Goal: Contribute content: Contribute content

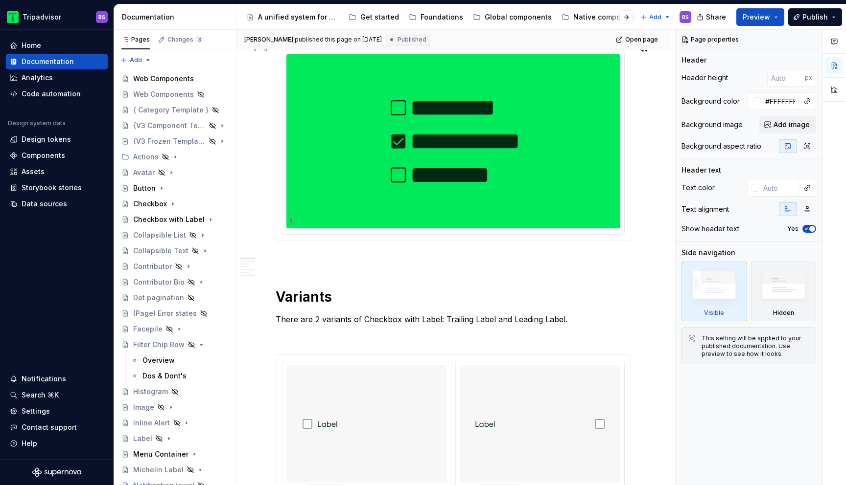
scroll to position [142, 0]
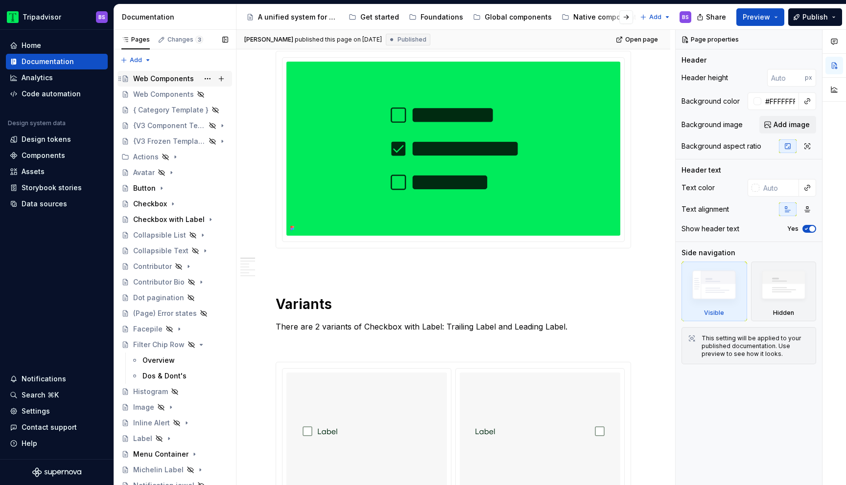
click at [163, 77] on div "Web Components" at bounding box center [163, 79] width 61 height 10
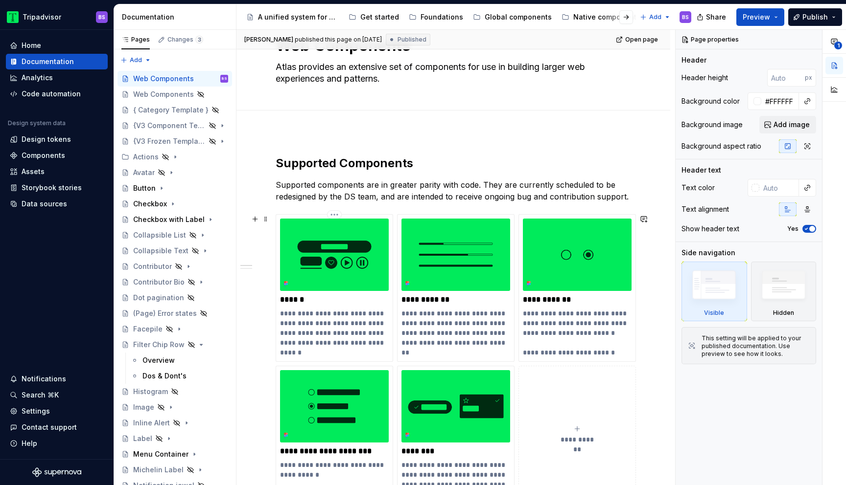
scroll to position [66, 0]
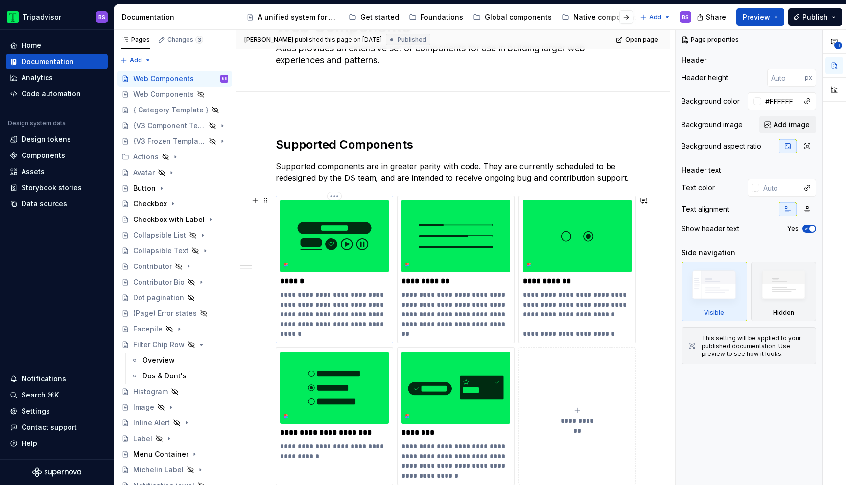
click at [347, 298] on p "**********" at bounding box center [334, 309] width 109 height 39
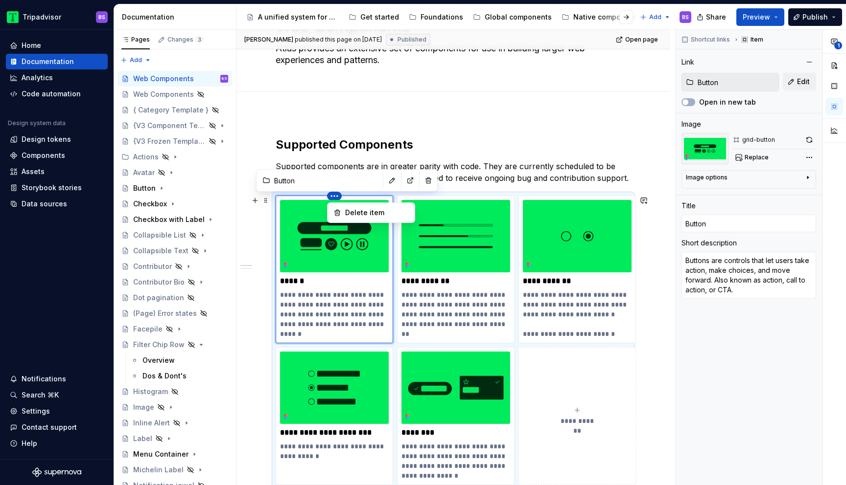
click at [333, 196] on html "Tripadvisor BS Home Documentation Analytics Code automation Design system data …" at bounding box center [423, 242] width 846 height 485
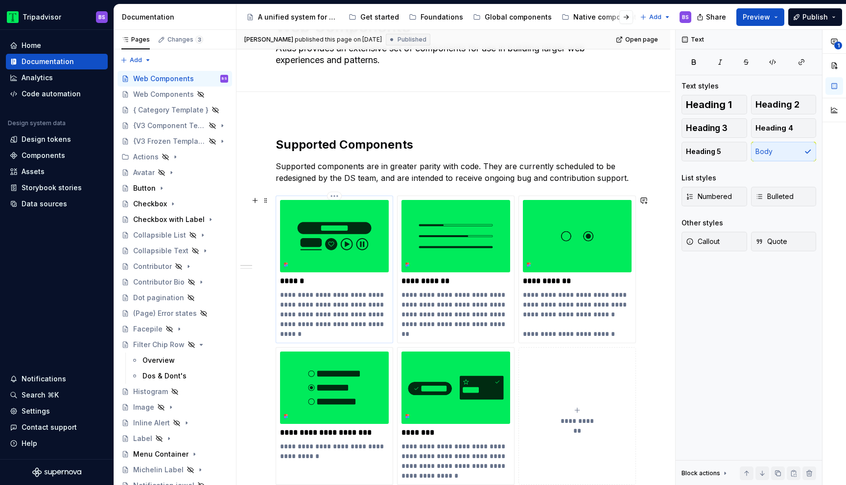
click at [333, 196] on html "Tripadvisor BS Home Documentation Analytics Code automation Design system data …" at bounding box center [423, 242] width 846 height 485
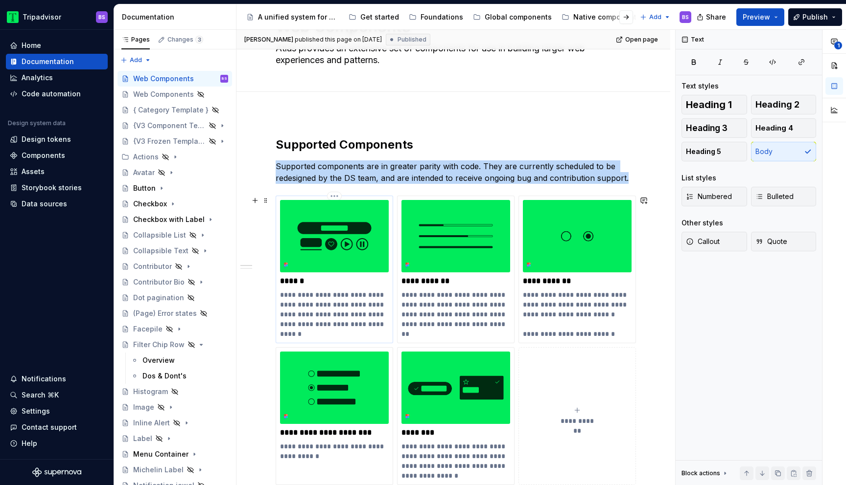
click at [346, 225] on img at bounding box center [334, 236] width 109 height 72
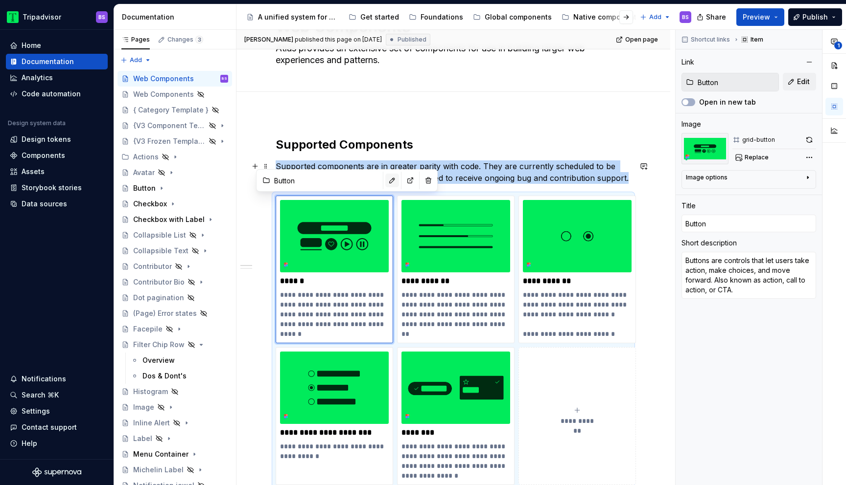
click at [385, 182] on button "button" at bounding box center [392, 181] width 14 height 14
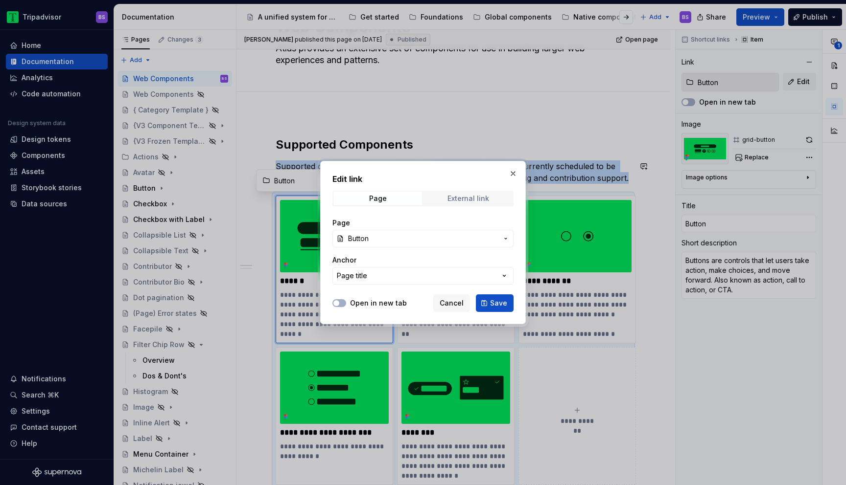
click at [451, 199] on div "External link" at bounding box center [468, 199] width 42 height 8
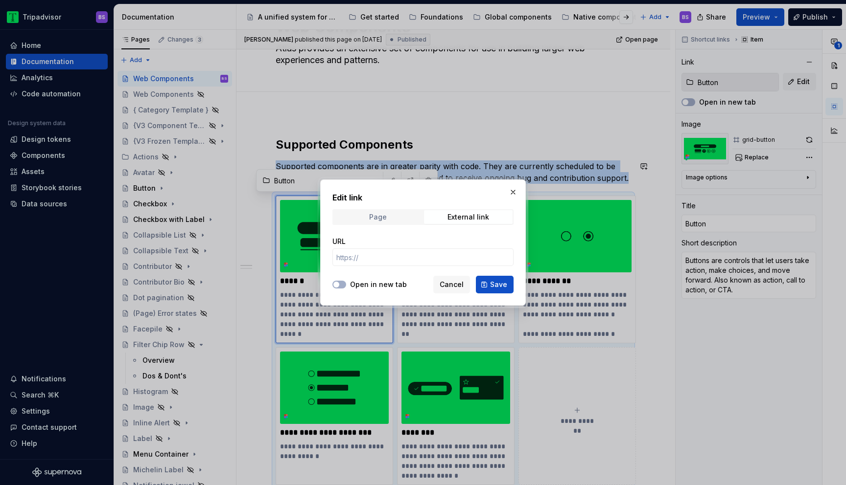
click at [381, 213] on div "Page" at bounding box center [378, 217] width 18 height 8
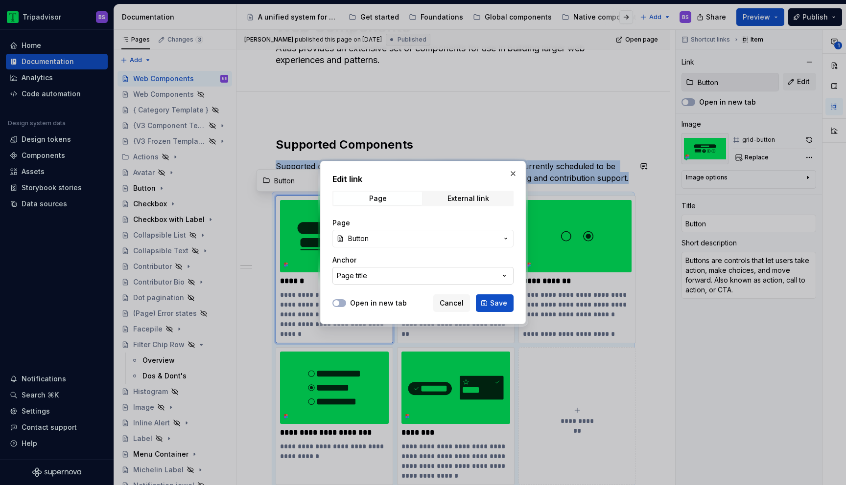
click at [506, 279] on icon "button" at bounding box center [504, 276] width 10 height 10
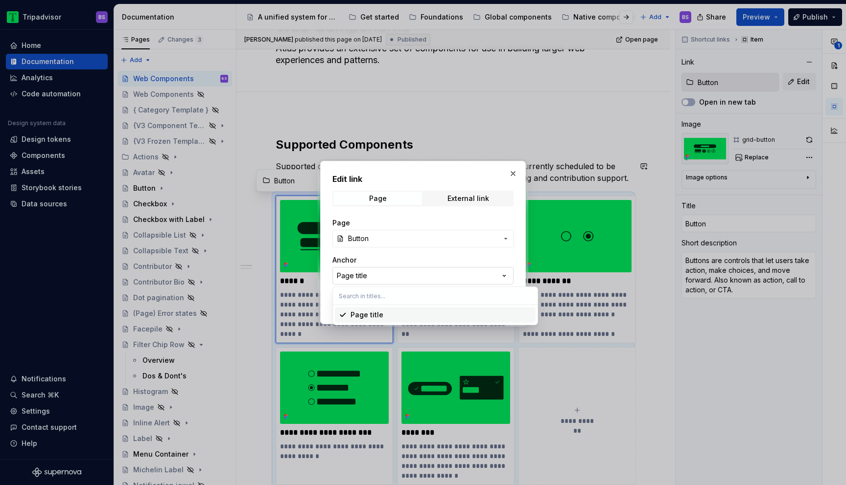
click at [506, 279] on div "Edit link Page External link Page Button Anchor Page title Open in new tab Canc…" at bounding box center [423, 242] width 846 height 485
click at [500, 236] on button "Button" at bounding box center [422, 239] width 181 height 18
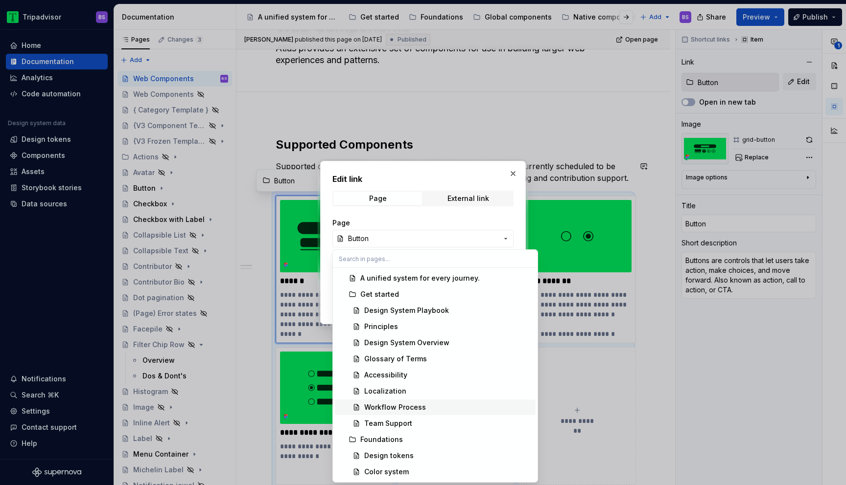
scroll to position [0, 0]
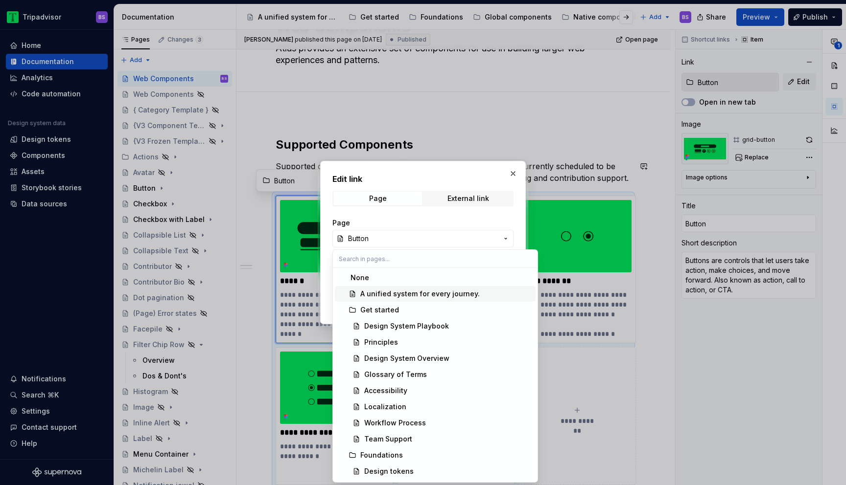
click at [446, 214] on div "Edit link Page External link Page Button Anchor Page title Open in new tab Canc…" at bounding box center [423, 242] width 846 height 485
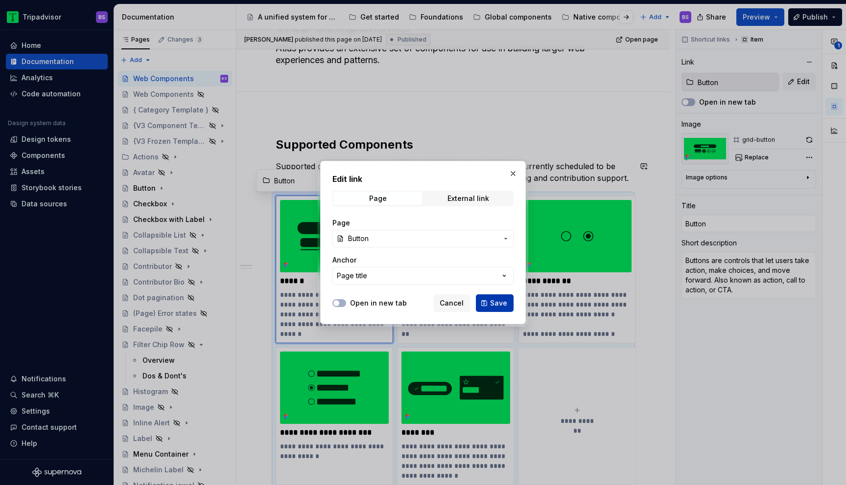
click at [489, 304] on button "Save" at bounding box center [495, 304] width 38 height 18
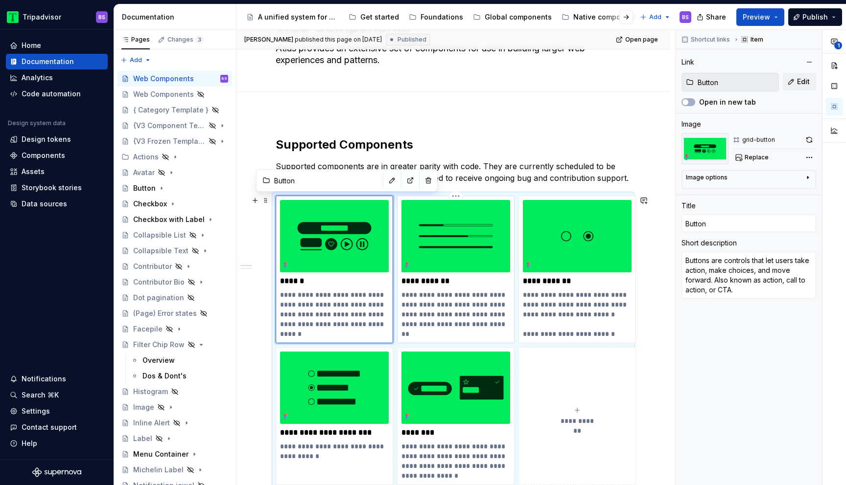
type textarea "*"
type input "Progress Bar"
type textarea "A representation of a user’s progress through a series of discrete steps. Also …"
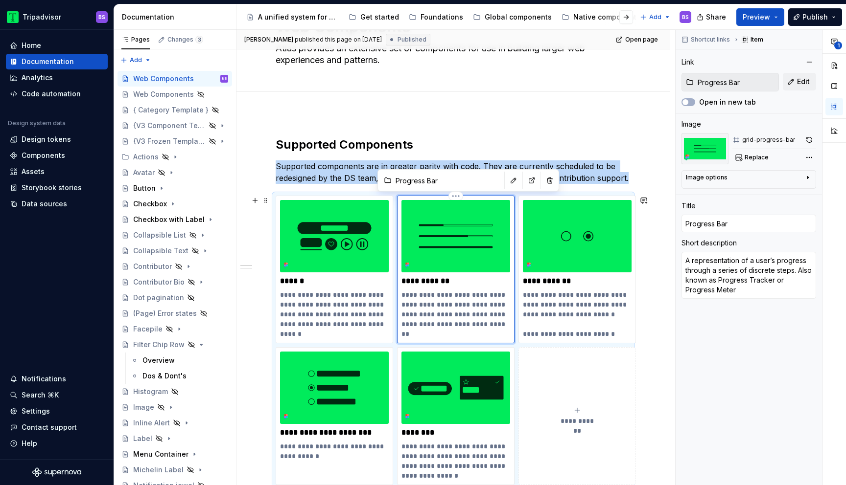
click at [441, 249] on img at bounding box center [455, 236] width 109 height 72
click at [507, 180] on button "button" at bounding box center [514, 181] width 14 height 14
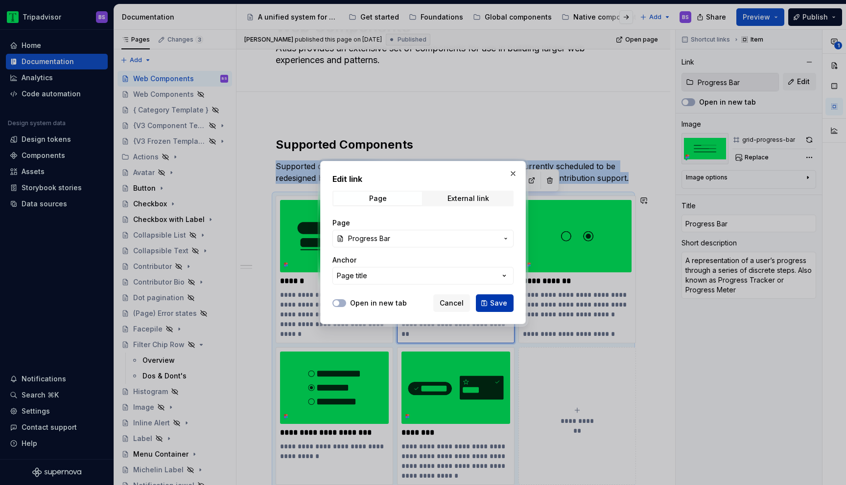
click at [496, 302] on span "Save" at bounding box center [498, 304] width 17 height 10
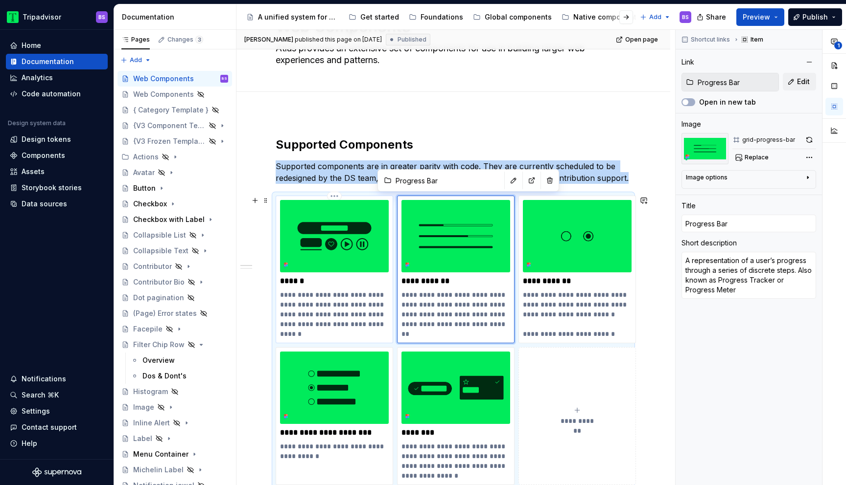
type textarea "*"
type input "Button"
type textarea "Buttons are controls that let users take action, make choices, and move forward…"
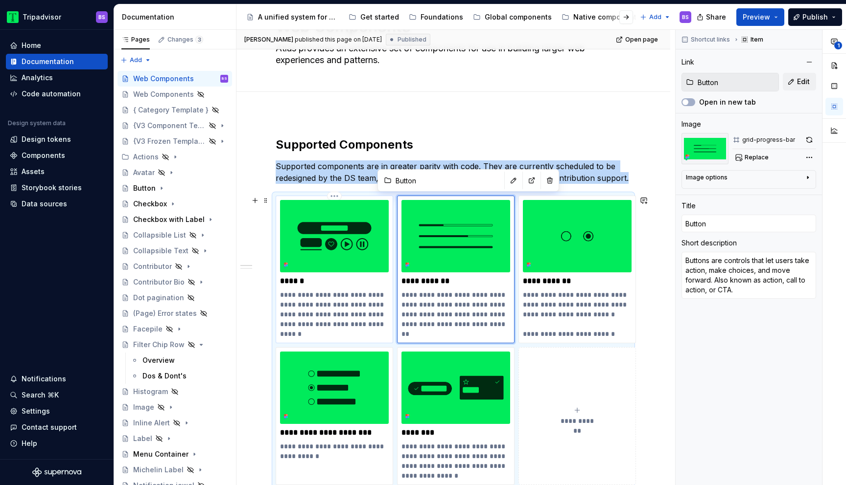
click at [345, 270] on img at bounding box center [334, 236] width 109 height 72
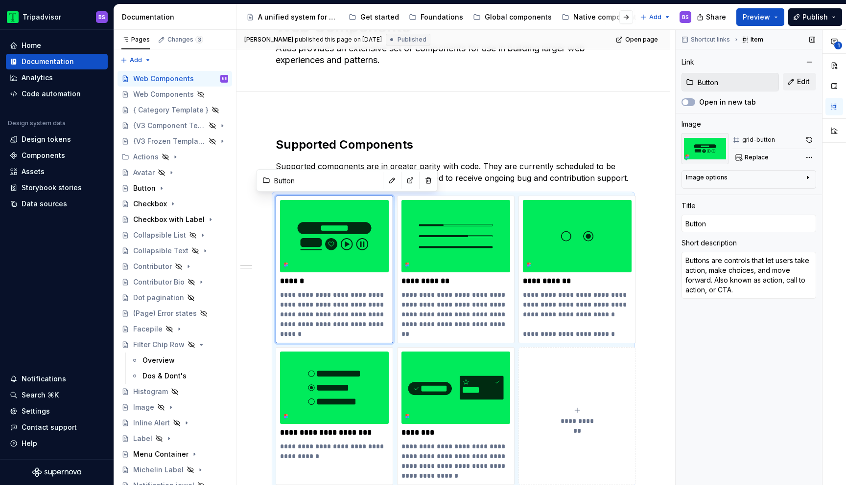
click at [728, 82] on input "Button" at bounding box center [735, 82] width 85 height 18
click at [801, 80] on span "Edit" at bounding box center [803, 82] width 13 height 10
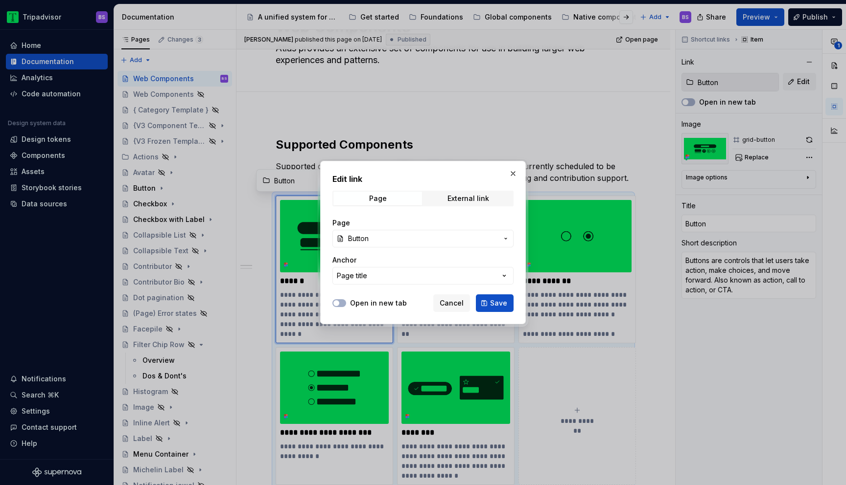
click at [445, 241] on span "Button" at bounding box center [423, 239] width 150 height 10
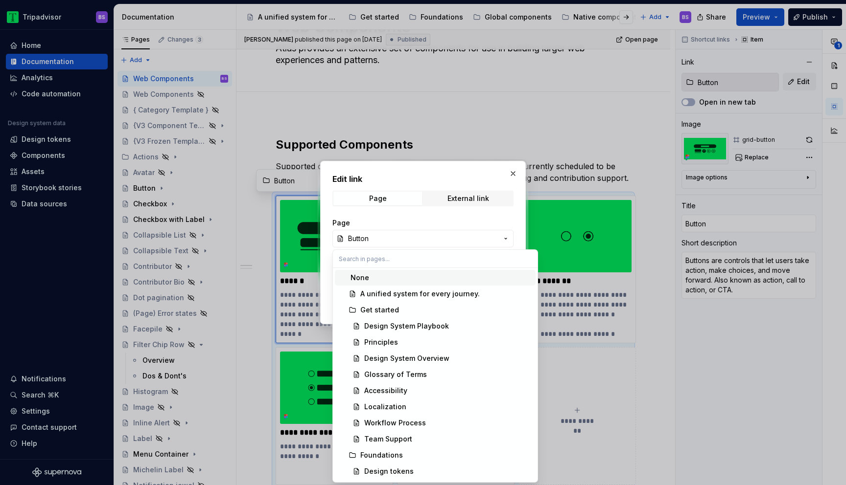
click at [445, 241] on div "Edit link Page External link Page Button Anchor Page title Open in new tab Canc…" at bounding box center [423, 242] width 846 height 485
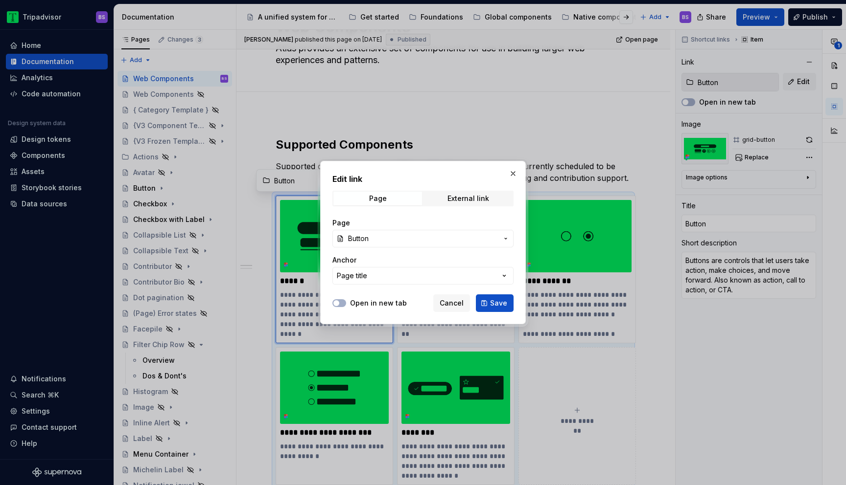
click at [472, 191] on div "Page External link" at bounding box center [422, 199] width 181 height 16
click at [472, 194] on span "External link" at bounding box center [468, 199] width 89 height 14
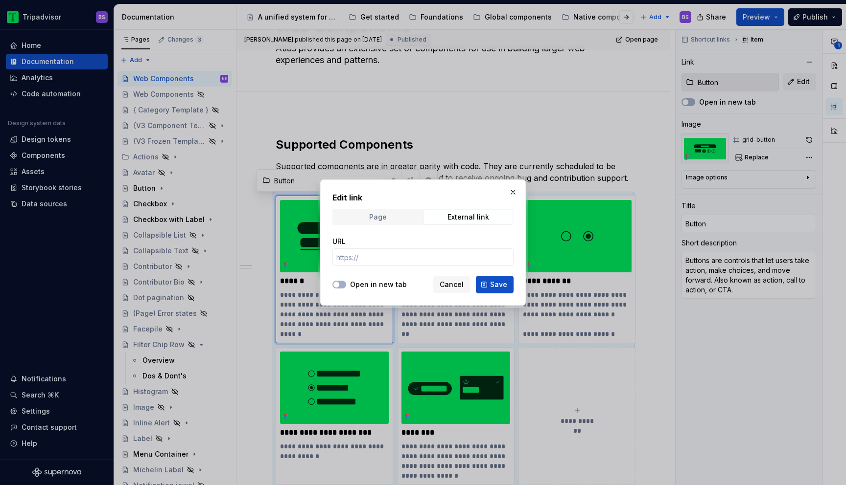
click at [377, 214] on div "Page" at bounding box center [378, 217] width 18 height 8
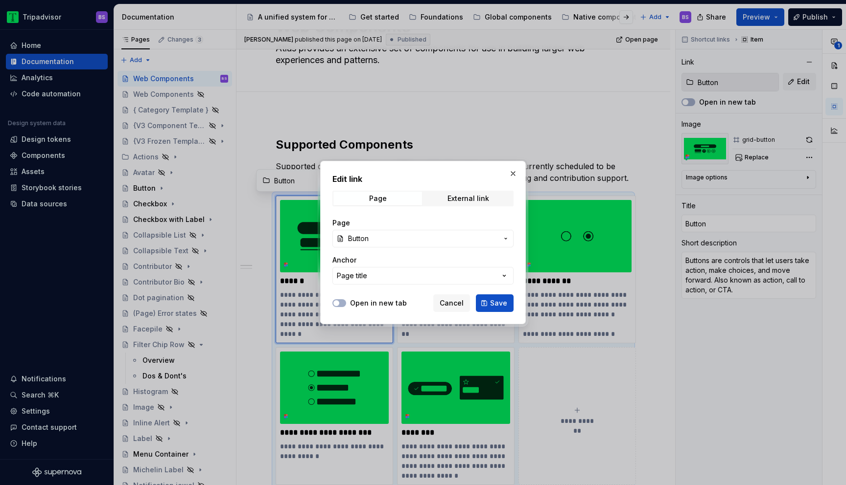
click at [411, 235] on span "Button" at bounding box center [423, 239] width 150 height 10
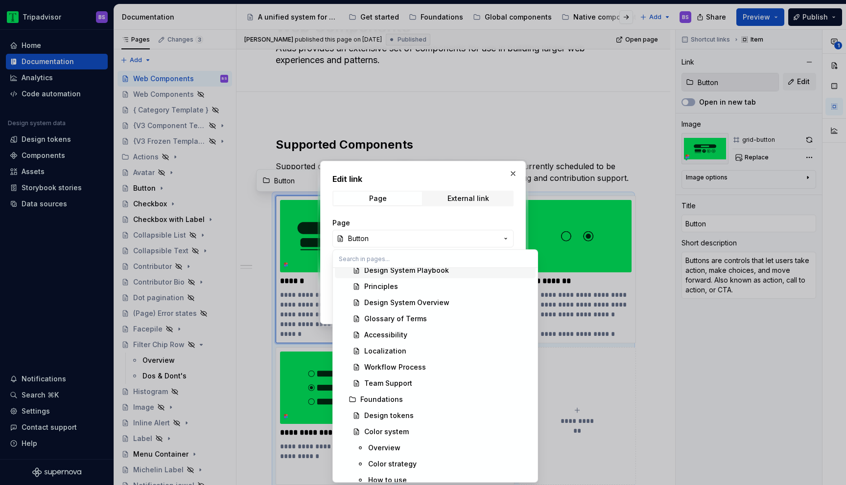
type textarea "*"
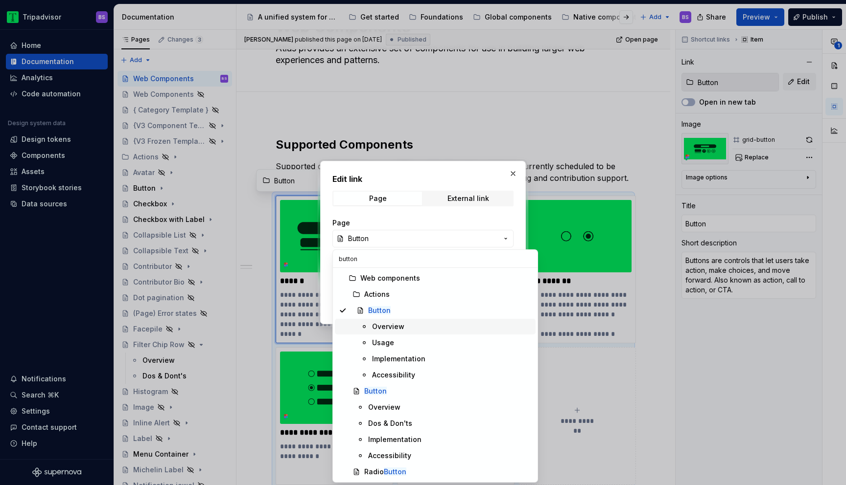
scroll to position [373, 0]
type input "button"
click at [406, 389] on div "Button" at bounding box center [447, 390] width 167 height 10
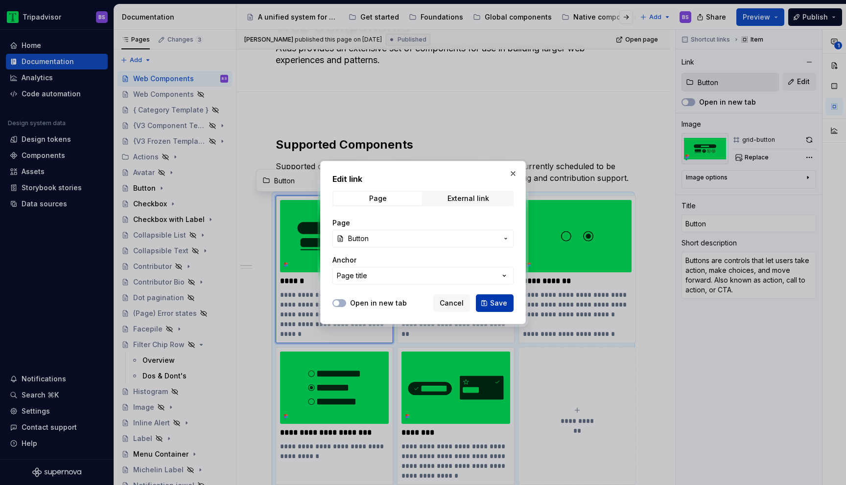
click at [501, 301] on span "Save" at bounding box center [498, 304] width 17 height 10
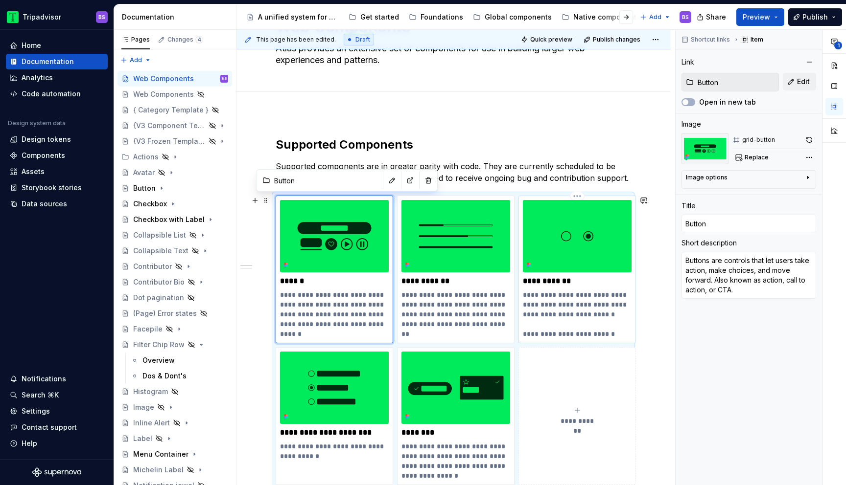
type textarea "*"
type input "Radio Button"
type textarea "Radio buttons allow a user to select a single option from a set of predefined o…"
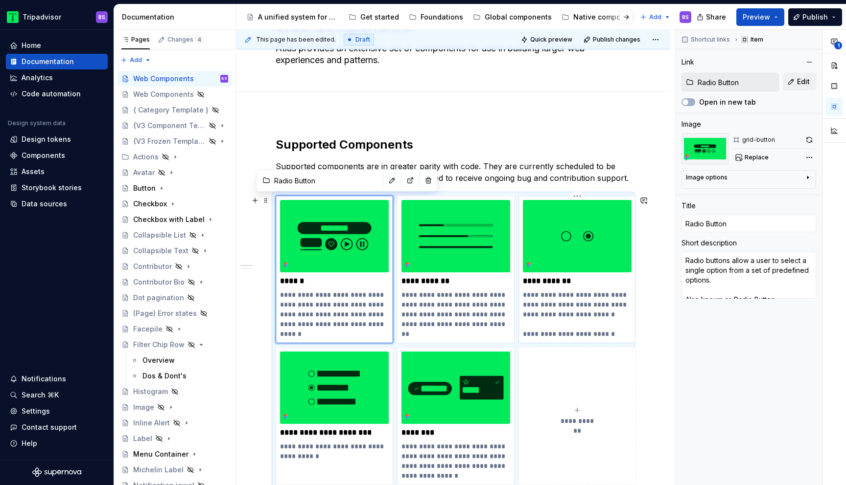
click at [559, 275] on div "**********" at bounding box center [577, 269] width 109 height 139
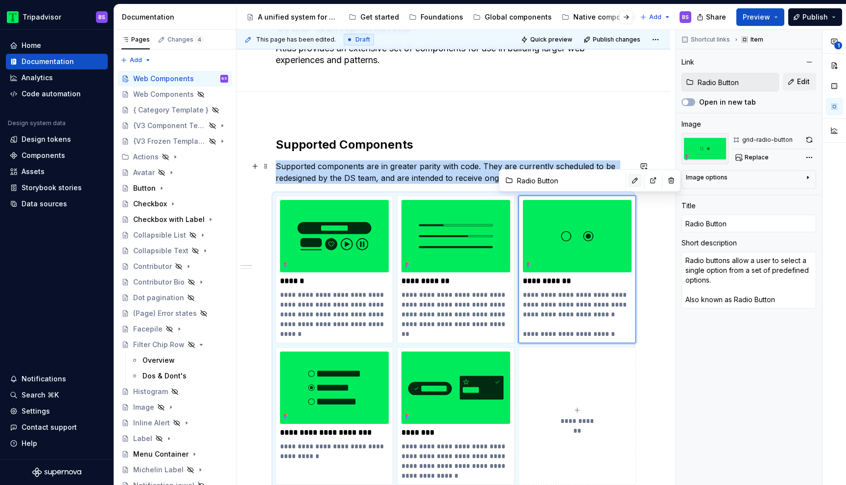
click at [628, 180] on button "button" at bounding box center [635, 181] width 14 height 14
type textarea "*"
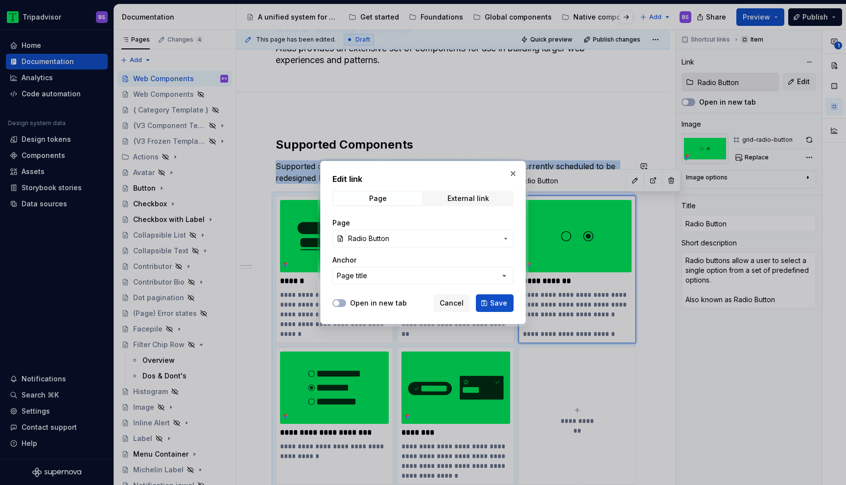
click at [449, 237] on span "Radio Button" at bounding box center [423, 239] width 150 height 10
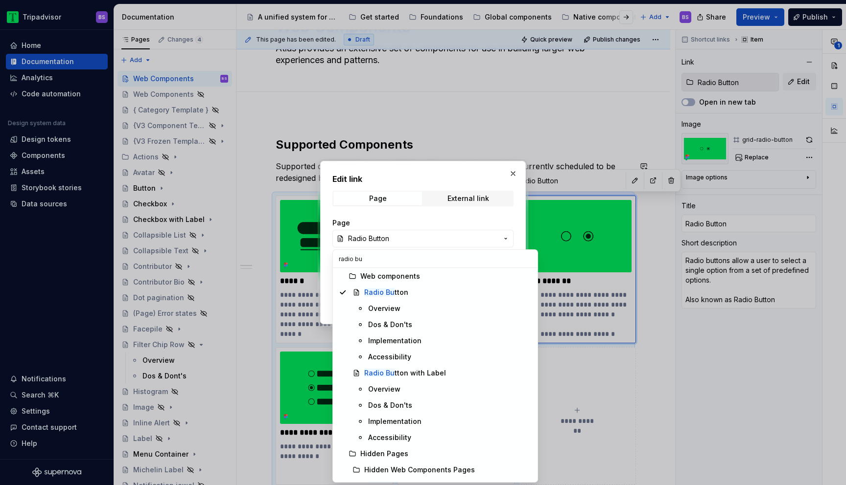
scroll to position [116, 0]
type input "radio bu"
click at [430, 290] on div "Radio Bu tton" at bounding box center [447, 291] width 167 height 10
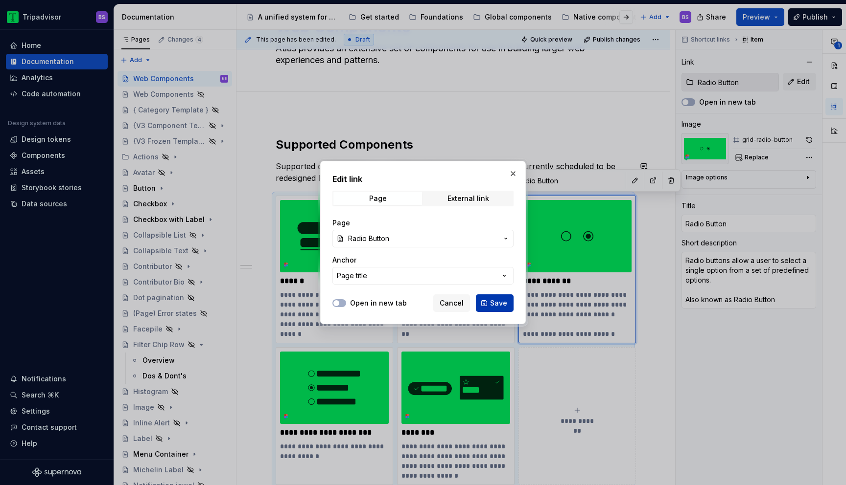
click at [497, 303] on span "Save" at bounding box center [498, 304] width 17 height 10
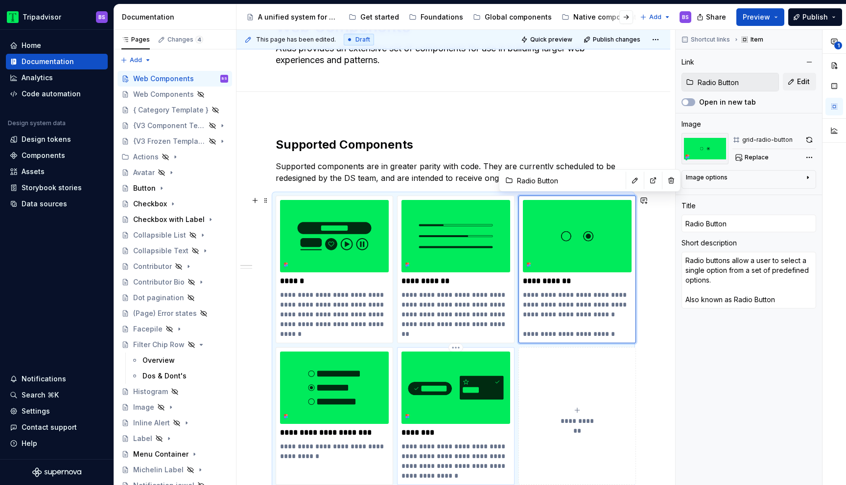
scroll to position [144, 0]
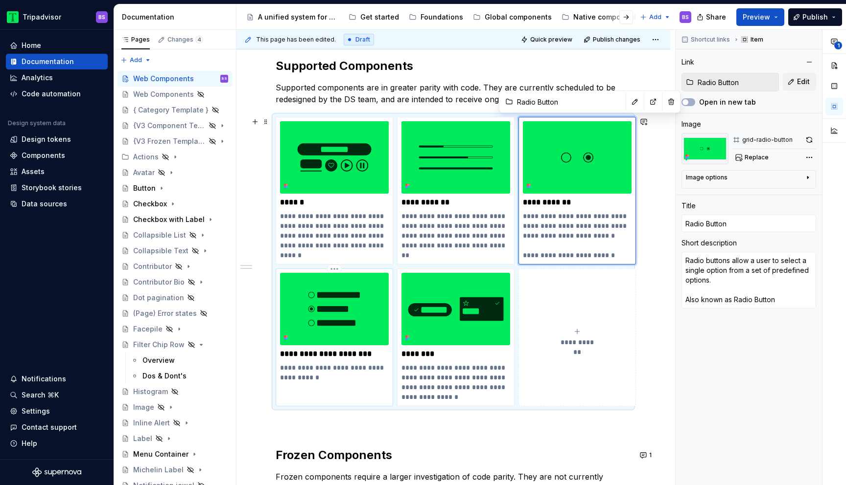
click at [353, 349] on p "**********" at bounding box center [334, 354] width 109 height 10
type textarea "*"
type input "Radio Button with Label"
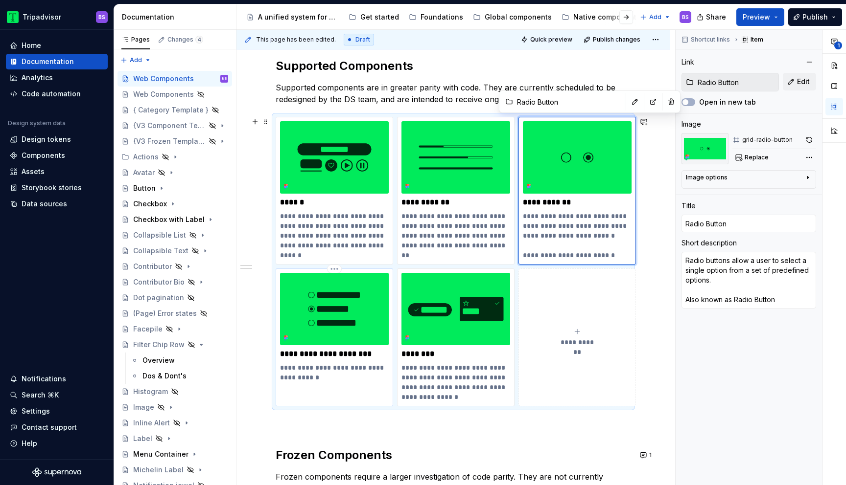
type textarea "A radio button accompanied by label text."
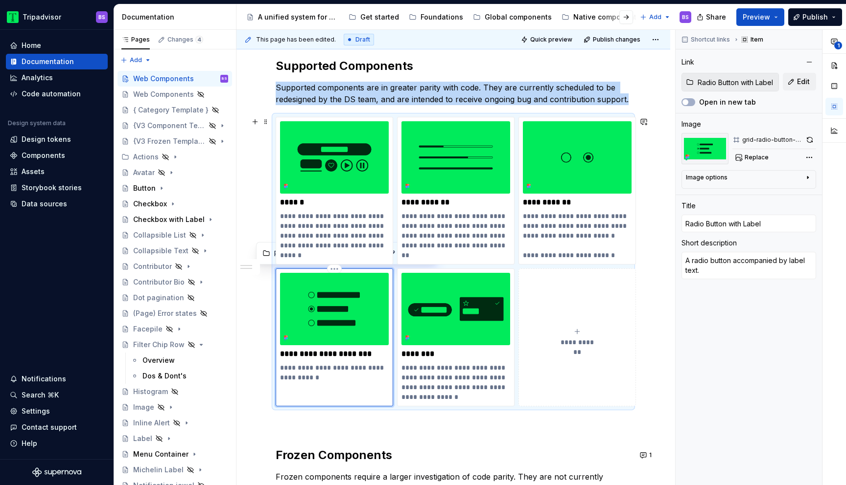
click at [346, 319] on img at bounding box center [334, 309] width 109 height 72
click at [334, 268] on html "Tripadvisor BS Home Documentation Analytics Code automation Design system data …" at bounding box center [423, 242] width 846 height 485
click at [335, 267] on html "Tripadvisor BS Home Documentation Analytics Code automation Design system data …" at bounding box center [423, 242] width 846 height 485
click at [334, 288] on img at bounding box center [334, 309] width 109 height 72
click at [335, 269] on html "Tripadvisor BS Home Documentation Analytics Code automation Design system data …" at bounding box center [423, 242] width 846 height 485
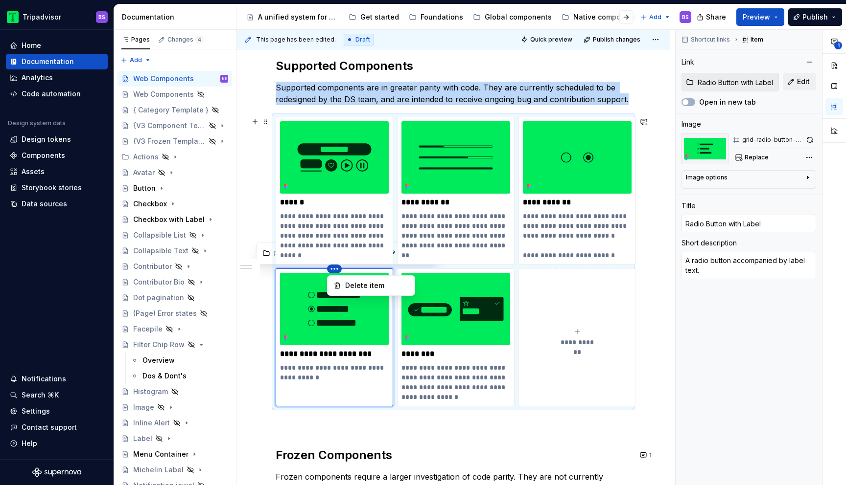
click at [335, 269] on html "Tripadvisor BS Home Documentation Analytics Code automation Design system data …" at bounding box center [423, 242] width 846 height 485
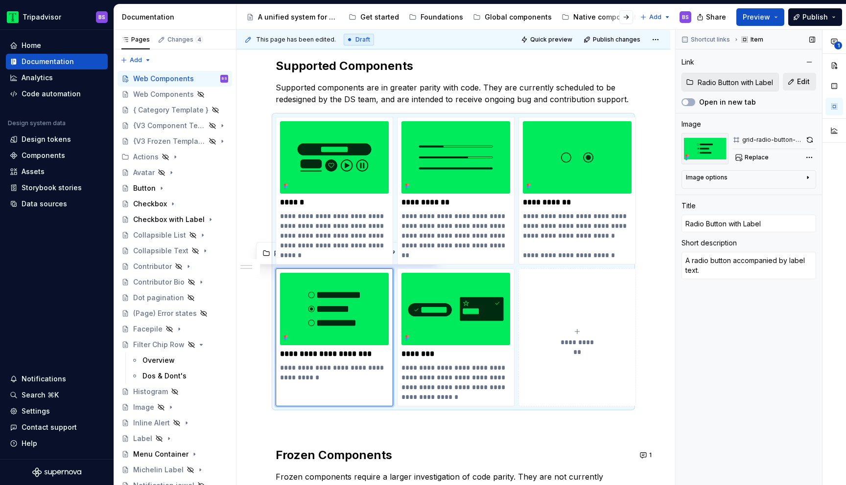
click at [796, 85] on button "Edit" at bounding box center [799, 82] width 33 height 18
type textarea "*"
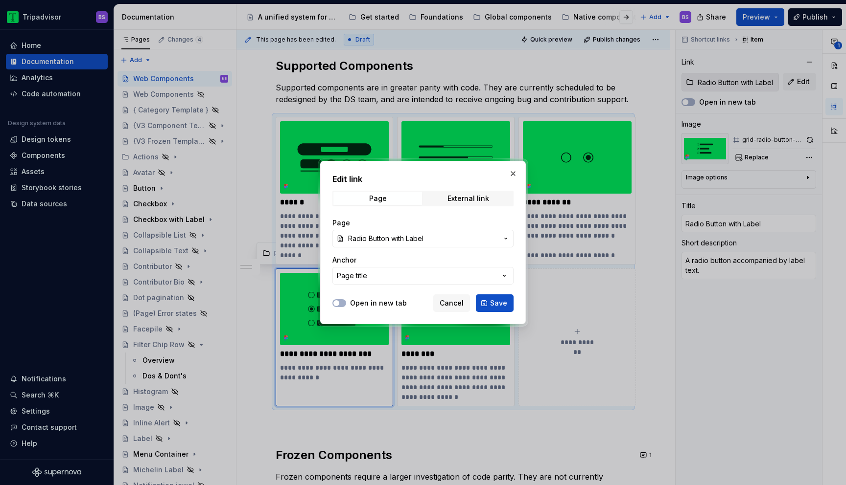
click at [416, 242] on span "Radio Button with Label" at bounding box center [385, 239] width 75 height 10
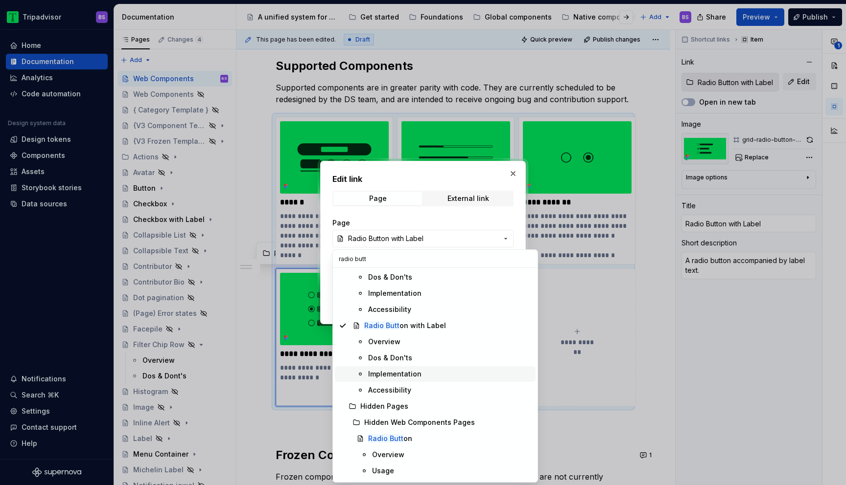
scroll to position [164, 0]
type input "radio butt"
click at [425, 323] on div "Radio Butt on with Label" at bounding box center [405, 324] width 82 height 10
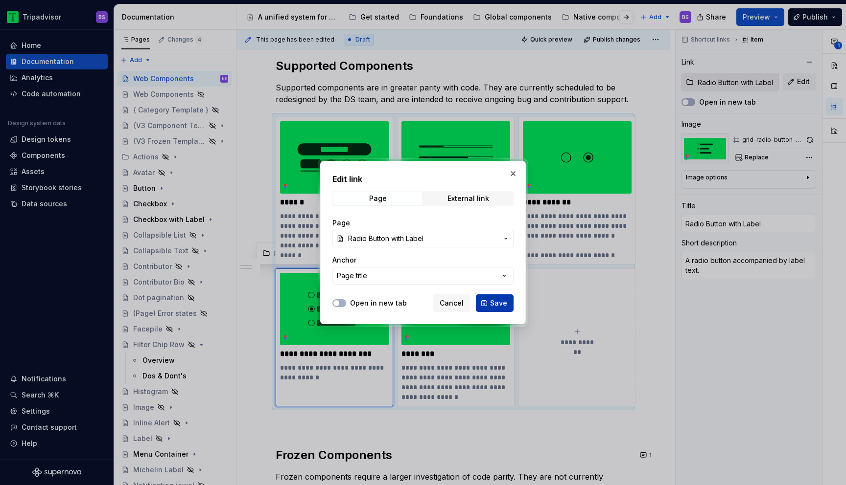
click at [495, 305] on span "Save" at bounding box center [498, 304] width 17 height 10
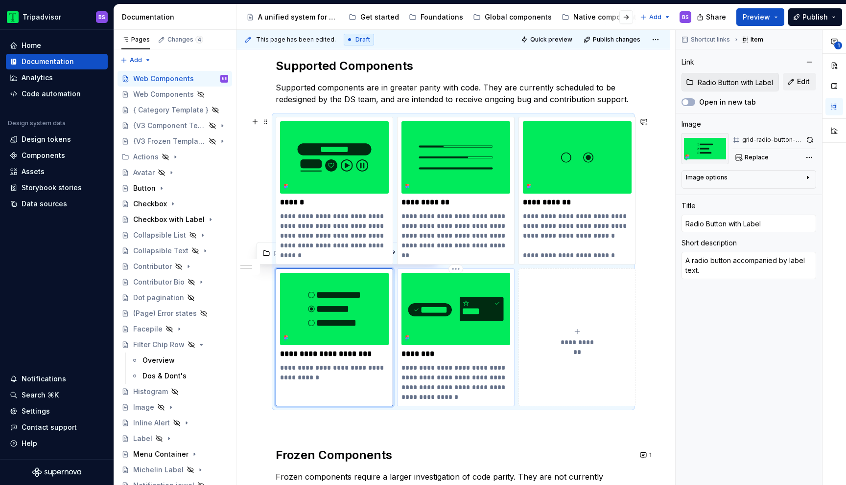
type textarea "*"
type input "Selector"
type textarea "A toggle button used for single and multi-selection inputs, specifically within…"
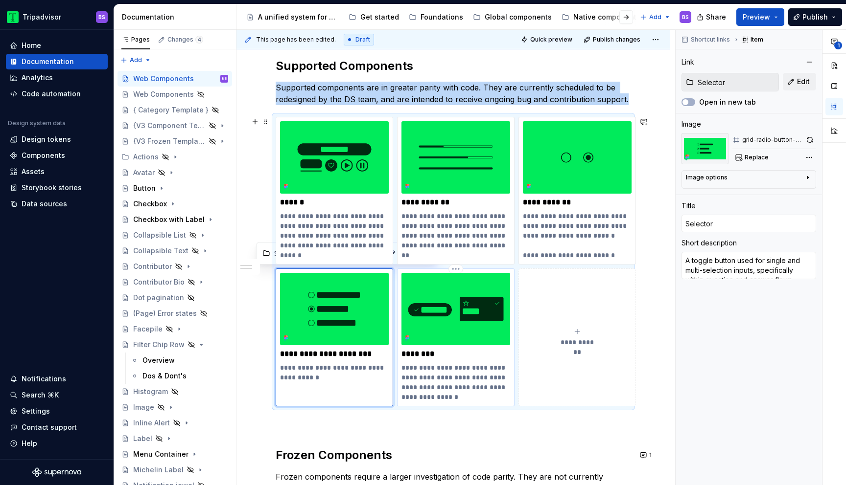
click at [469, 322] on img at bounding box center [455, 309] width 109 height 72
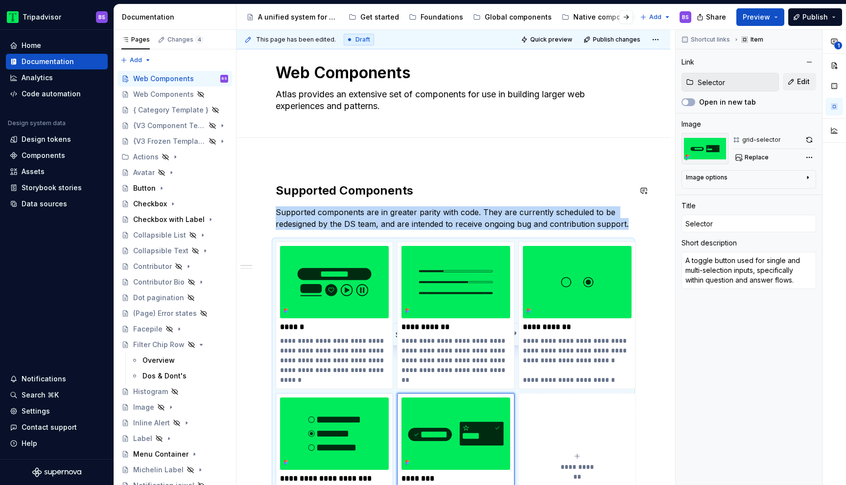
scroll to position [0, 0]
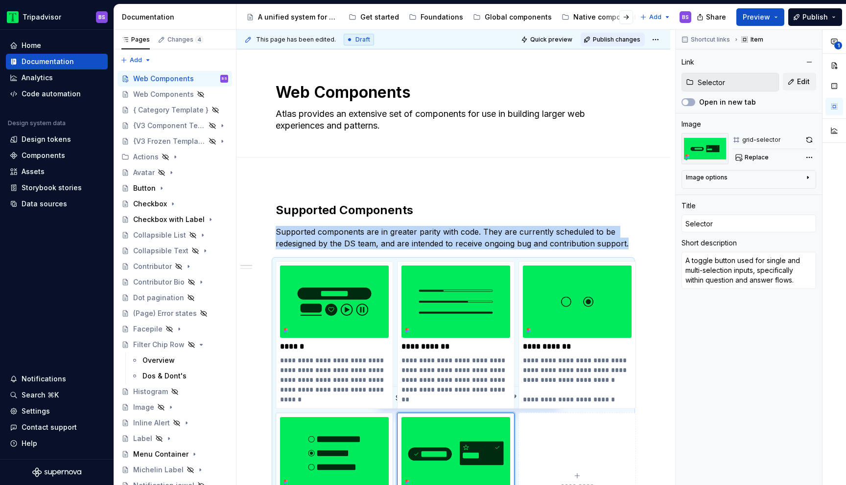
click at [625, 40] on span "Publish changes" at bounding box center [616, 40] width 47 height 8
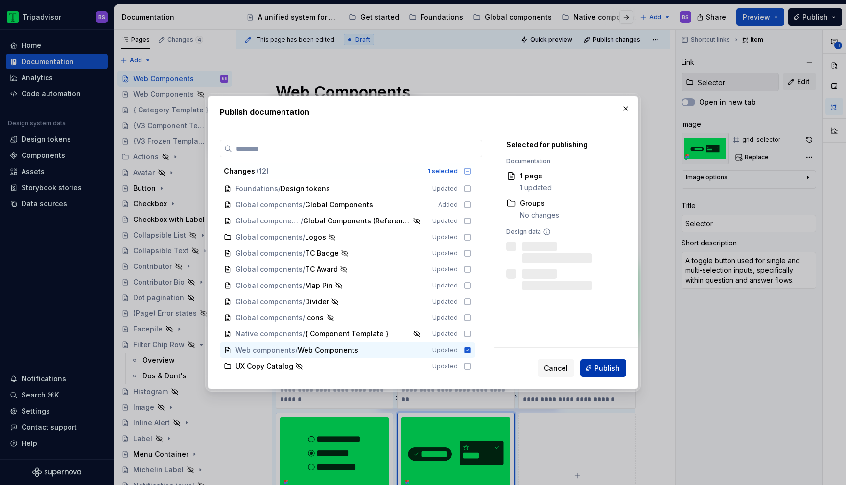
click at [595, 364] on button "Publish" at bounding box center [603, 369] width 46 height 18
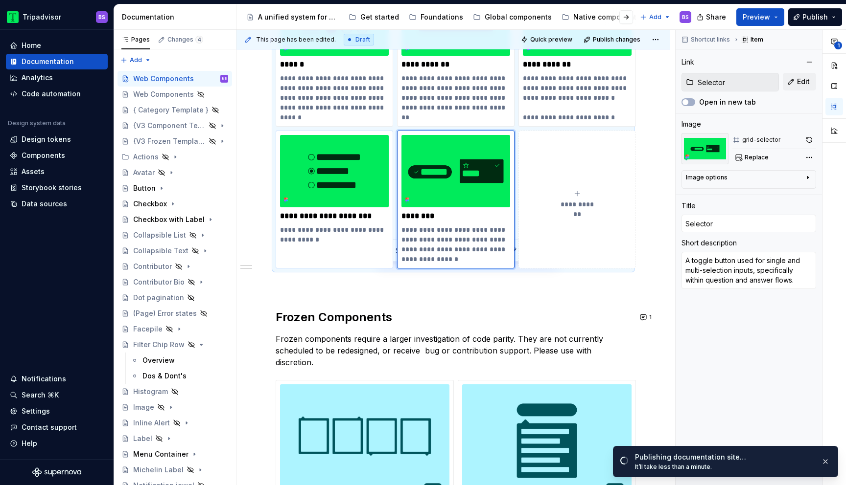
scroll to position [147, 0]
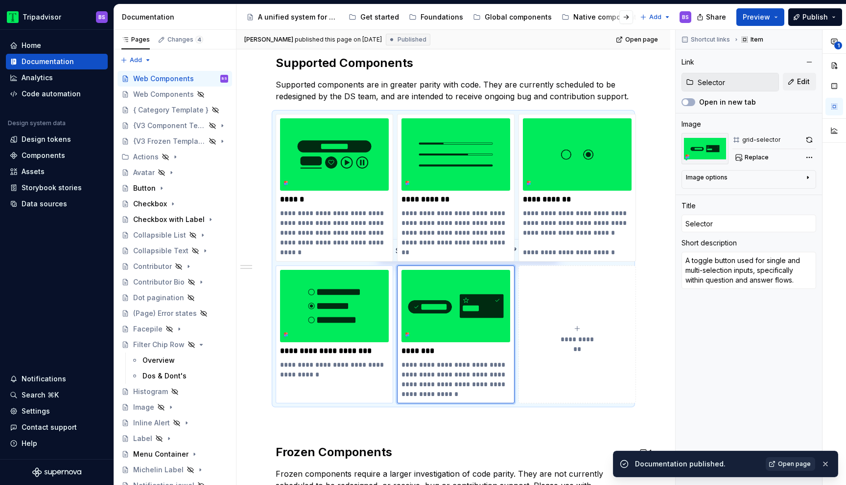
click at [786, 462] on span "Open page" at bounding box center [794, 465] width 33 height 8
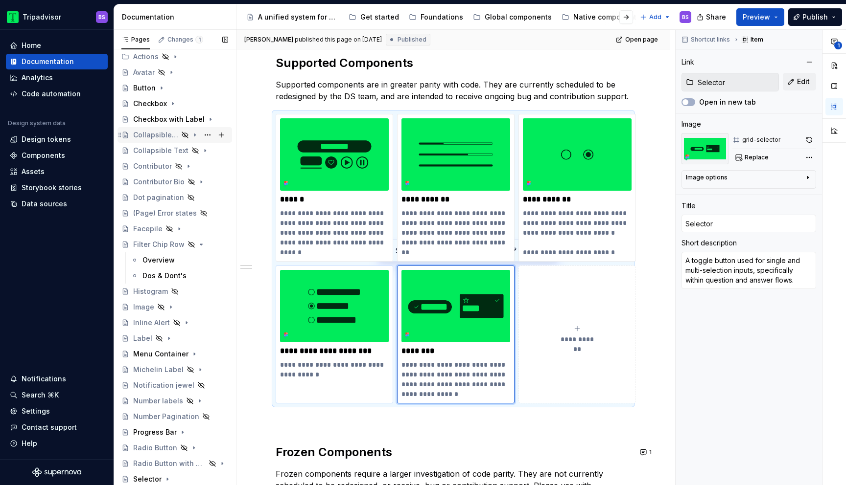
scroll to position [111, 0]
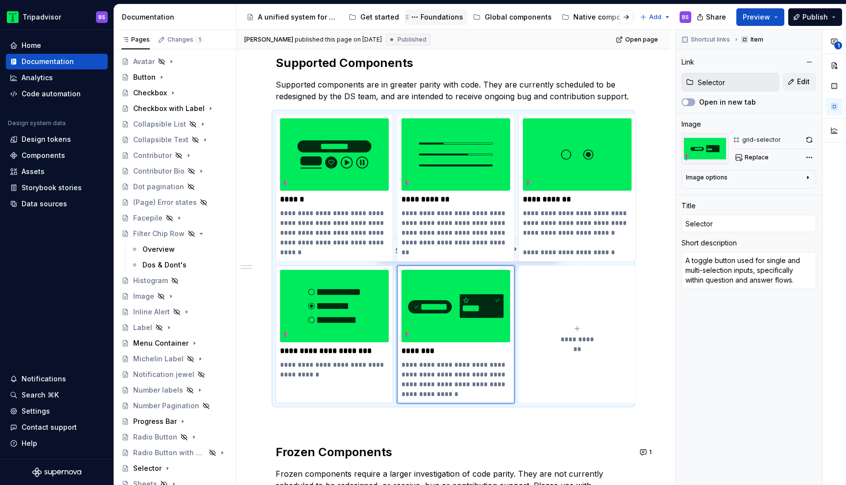
click at [432, 16] on div "Foundations" at bounding box center [441, 17] width 43 height 10
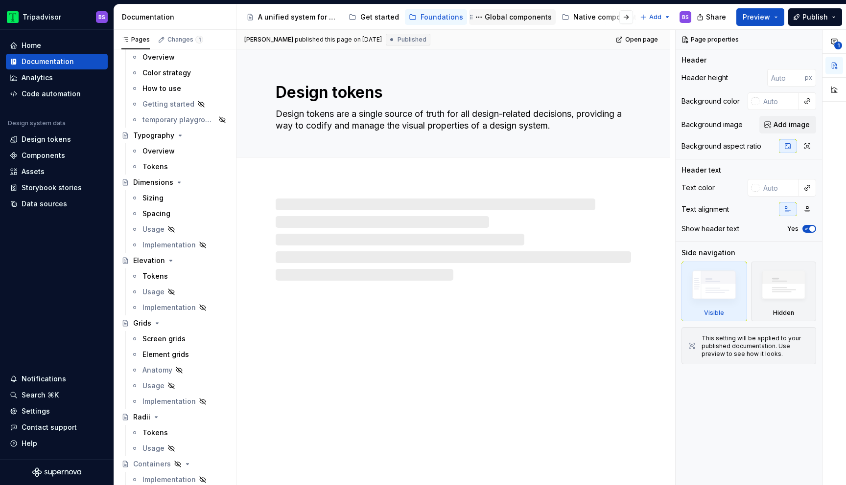
click at [503, 19] on div "Global components" at bounding box center [518, 17] width 67 height 10
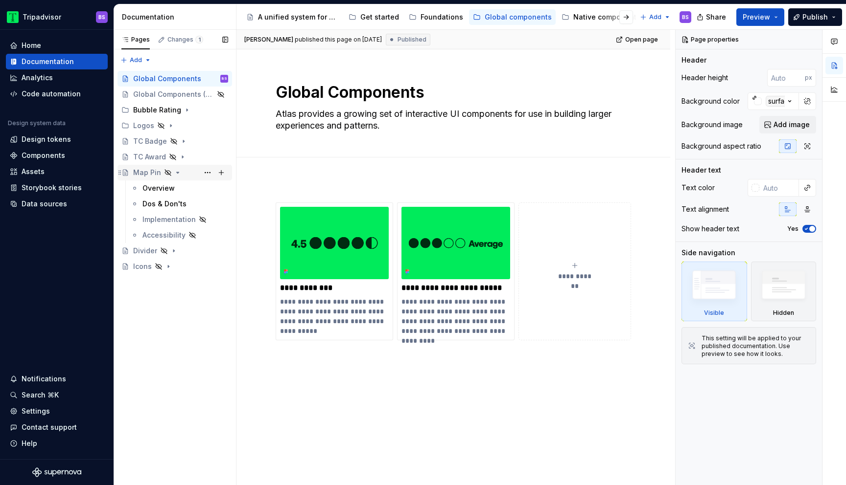
click at [177, 171] on icon "Page tree" at bounding box center [178, 173] width 8 height 8
click at [160, 113] on div "Bubble Rating" at bounding box center [157, 110] width 48 height 10
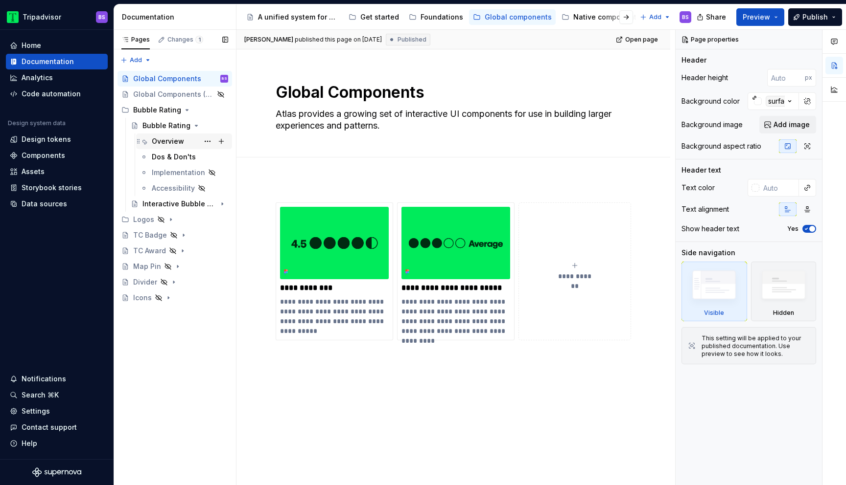
click at [166, 137] on div "Overview" at bounding box center [168, 142] width 32 height 10
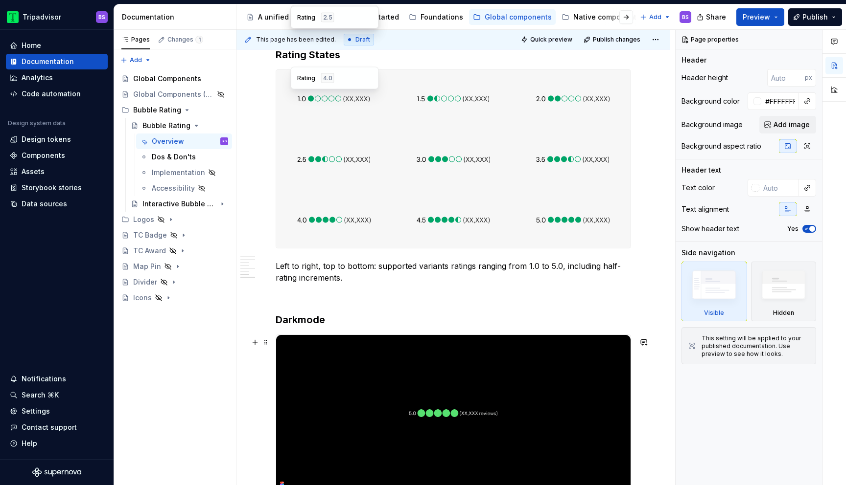
scroll to position [1224, 0]
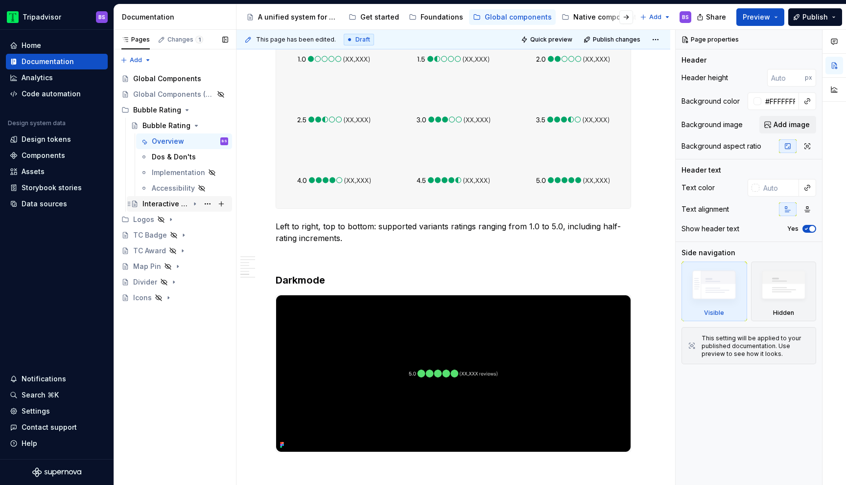
click at [187, 208] on div "Interactive Bubble Rating" at bounding box center [165, 204] width 46 height 10
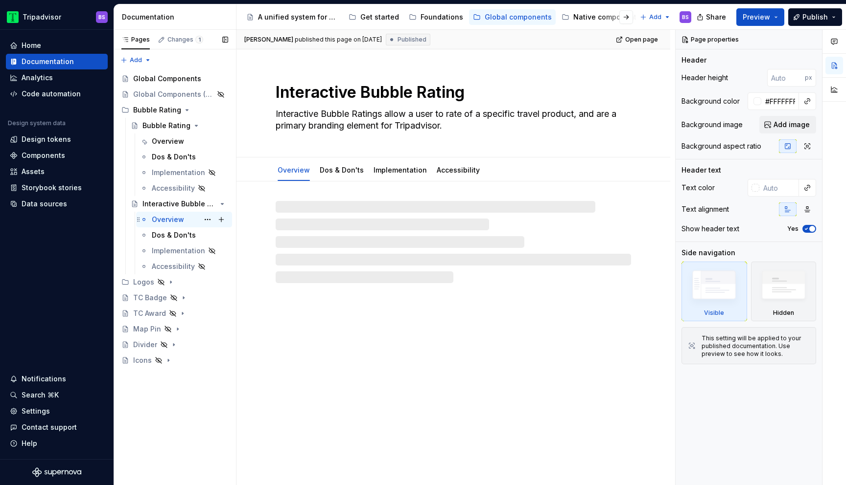
click at [187, 225] on div "Overview BS" at bounding box center [190, 220] width 76 height 14
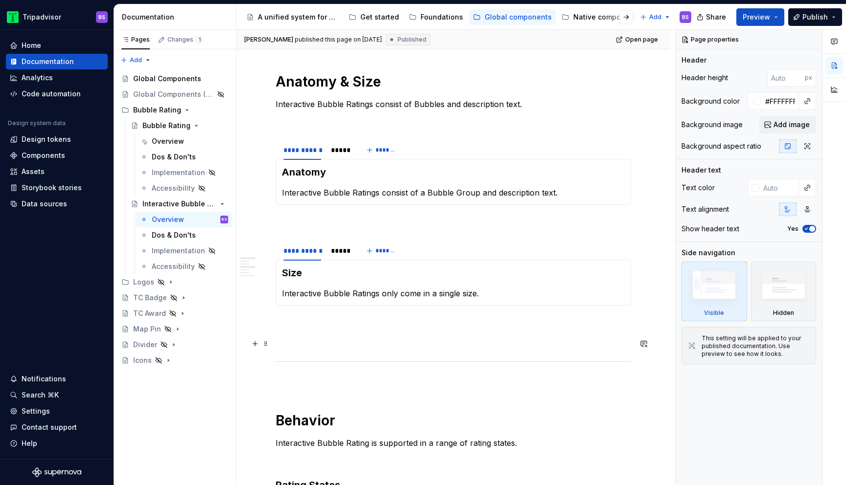
scroll to position [428, 0]
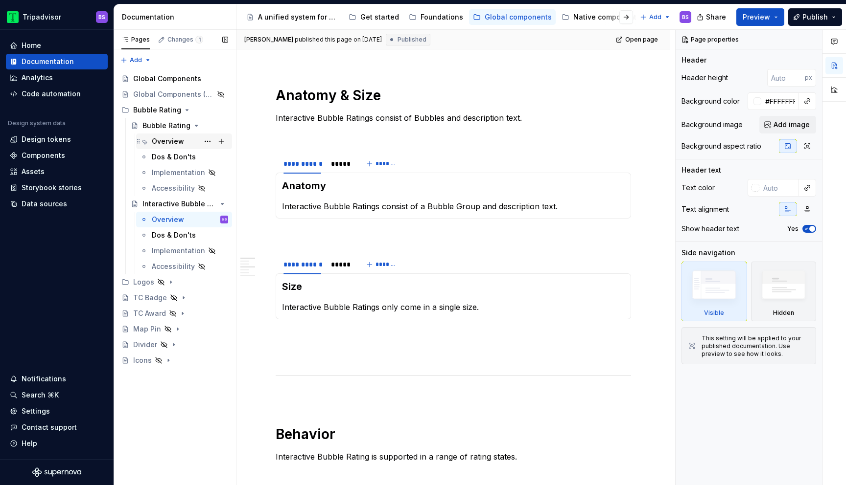
click at [185, 142] on div "Overview" at bounding box center [190, 142] width 76 height 14
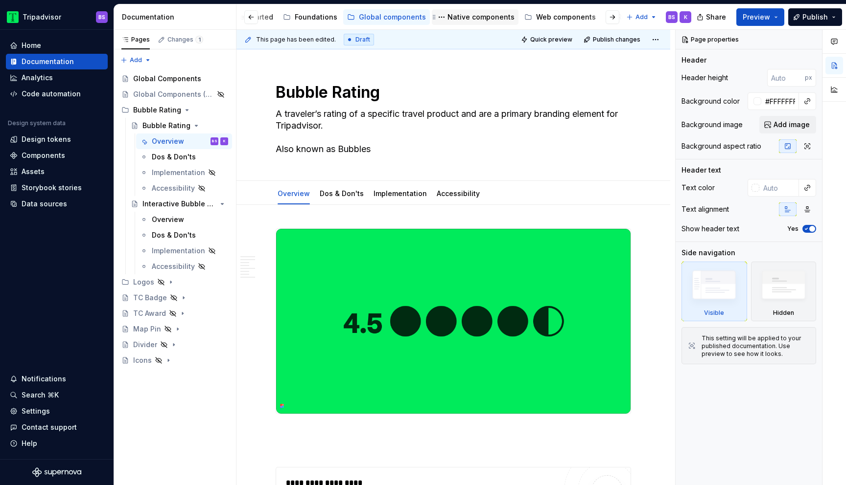
scroll to position [0, 183]
click at [489, 18] on div "Web components" at bounding box center [509, 17] width 60 height 10
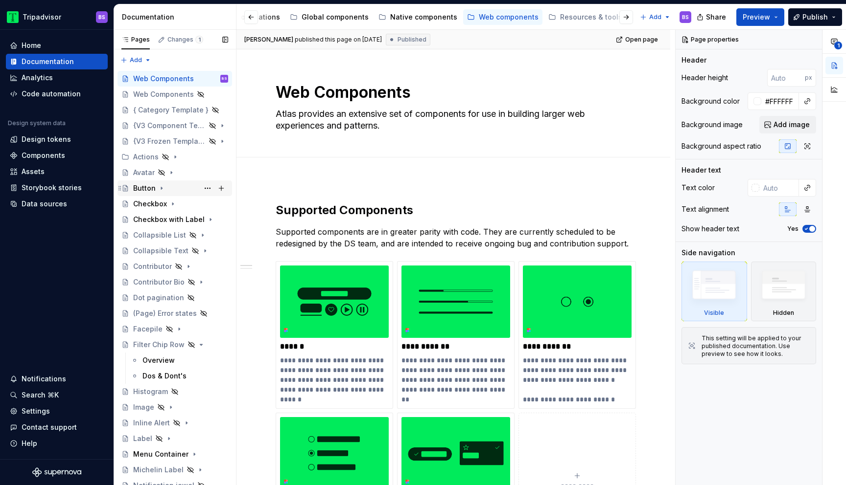
click at [183, 183] on div "Button" at bounding box center [180, 189] width 95 height 14
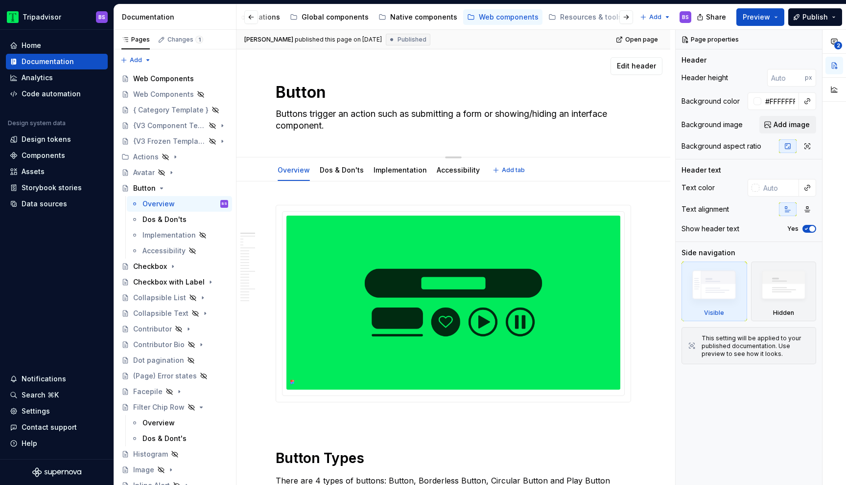
click at [327, 91] on textarea "Button" at bounding box center [451, 92] width 355 height 23
type textarea "*"
type textarea "Buttons"
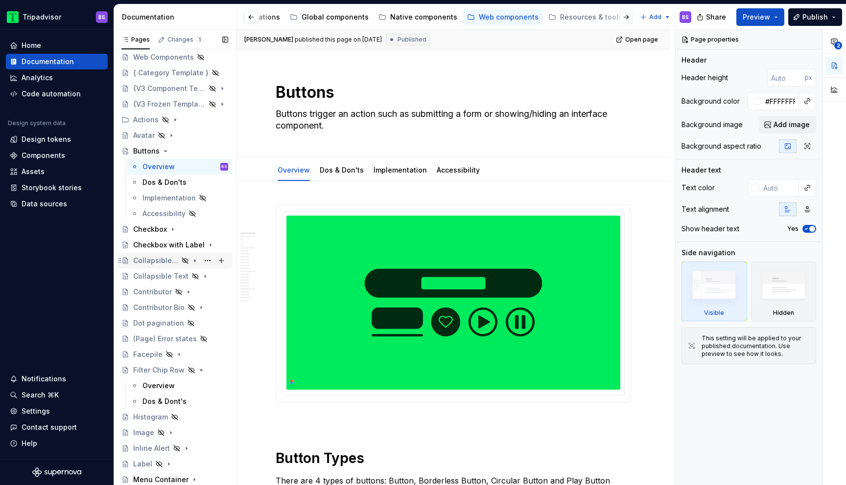
scroll to position [40, 0]
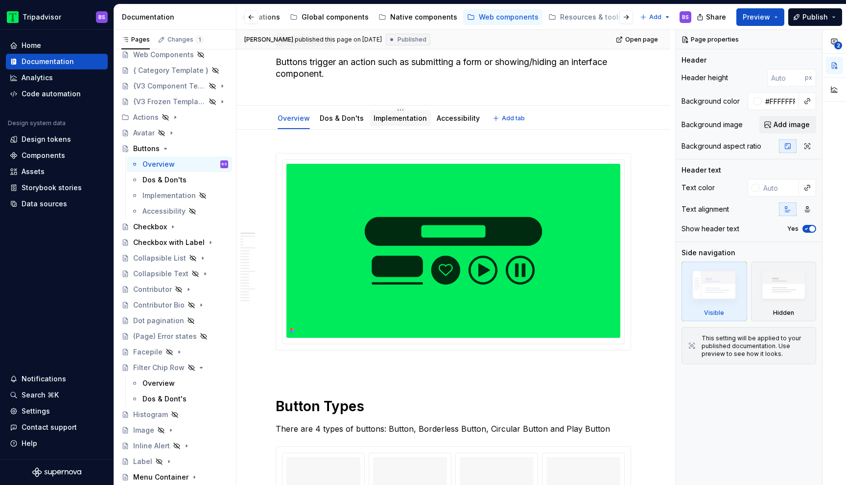
type textarea "*"
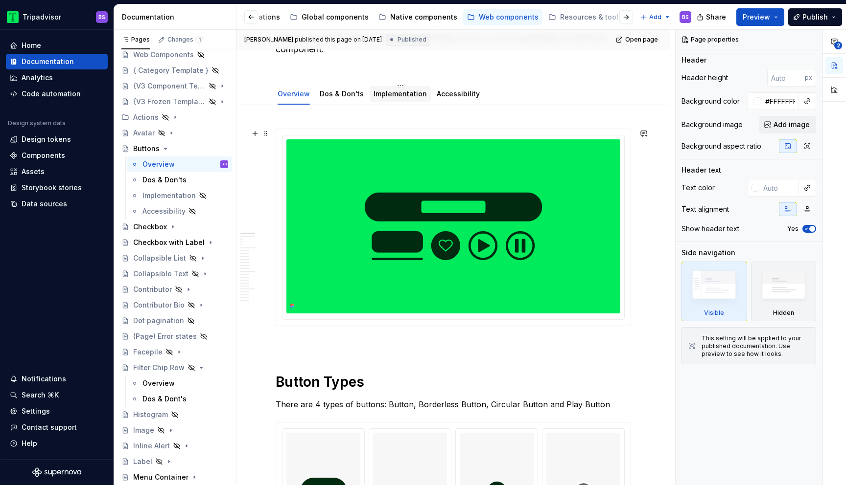
scroll to position [80, 0]
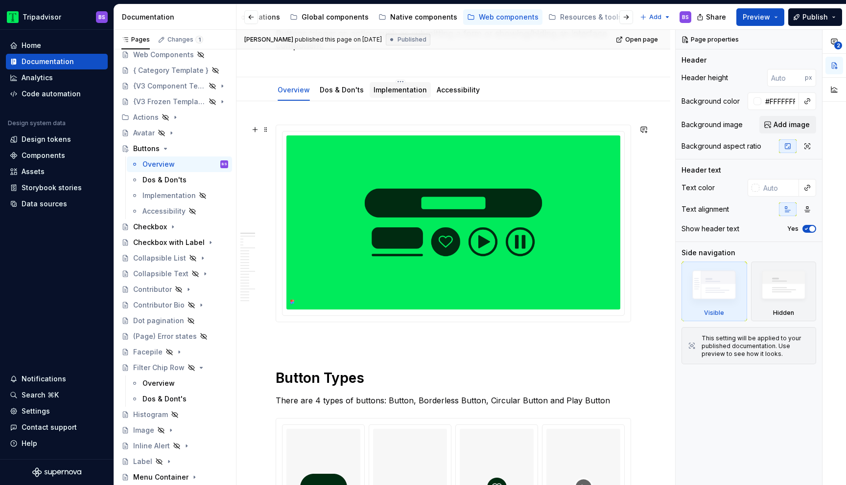
type textarea "Buttons"
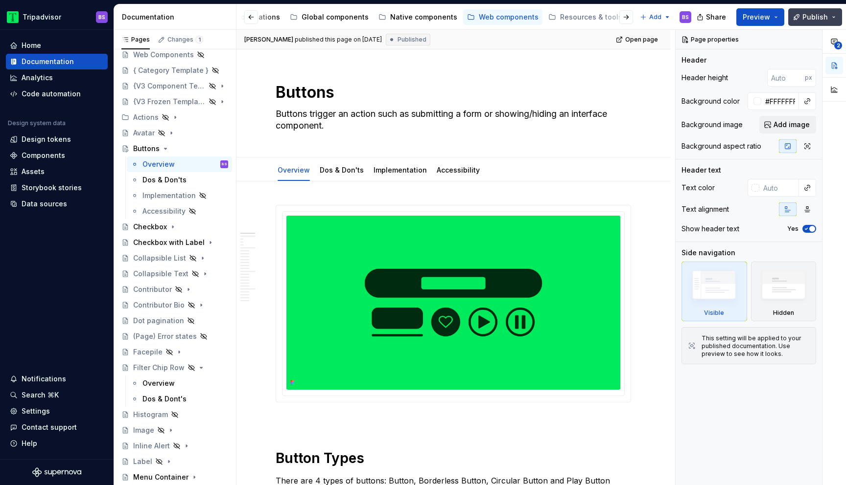
click at [805, 14] on span "Publish" at bounding box center [814, 17] width 25 height 10
click at [561, 73] on div "Edit header" at bounding box center [449, 66] width 426 height 18
click at [163, 53] on div "Web Components" at bounding box center [160, 57] width 55 height 10
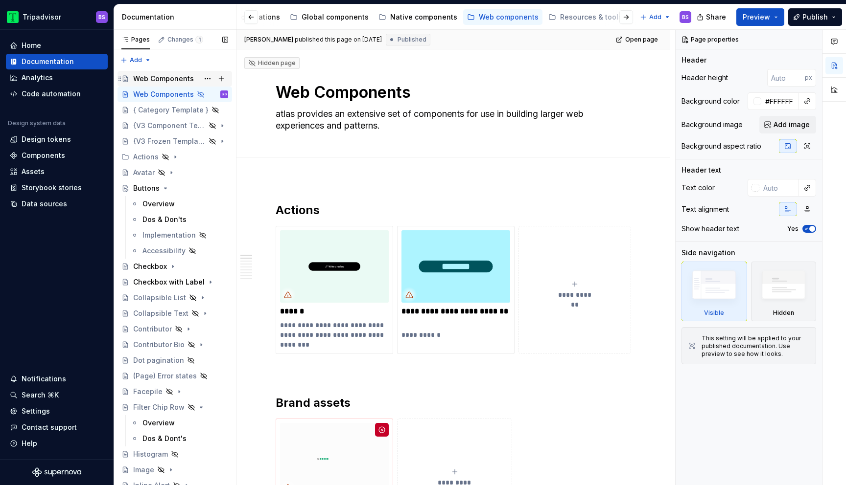
click at [174, 81] on div "Web Components" at bounding box center [163, 79] width 61 height 10
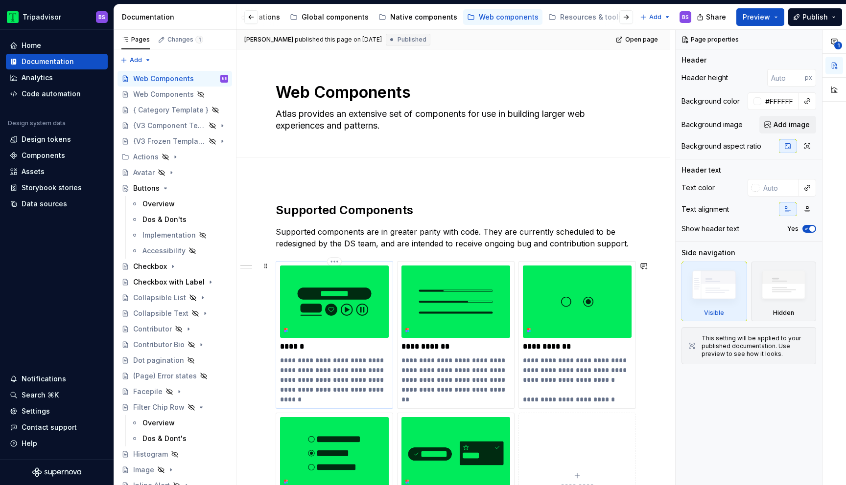
click at [312, 347] on p "******" at bounding box center [334, 347] width 109 height 10
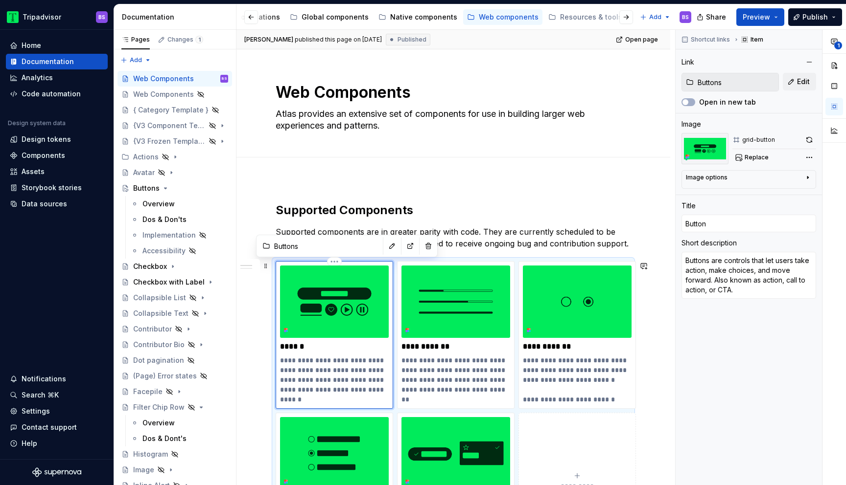
type textarea "*"
type input "Buttons"
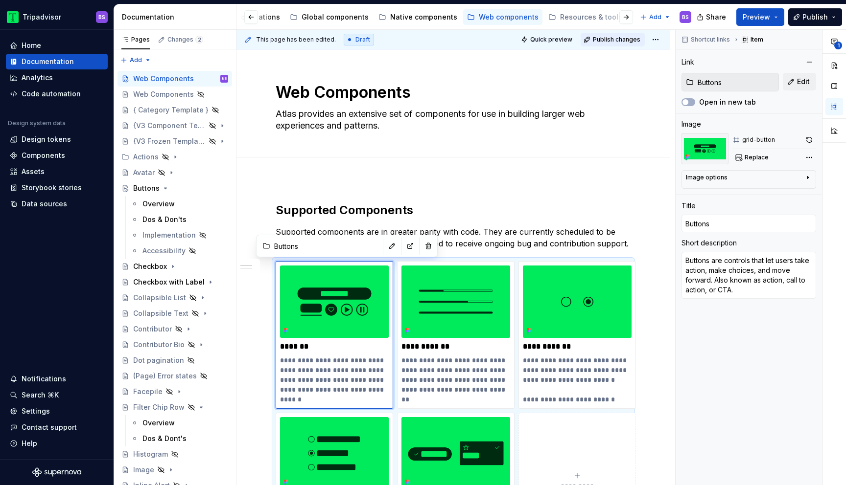
click at [615, 40] on span "Publish changes" at bounding box center [616, 40] width 47 height 8
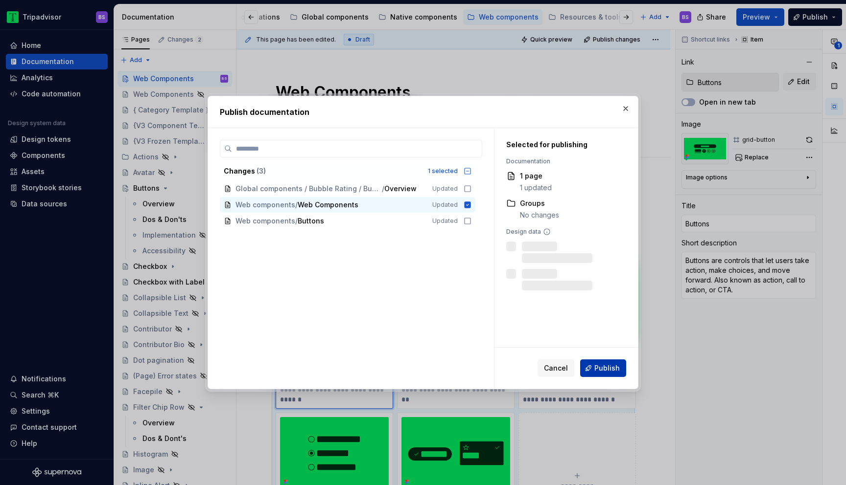
click at [604, 368] on span "Publish" at bounding box center [606, 369] width 25 height 10
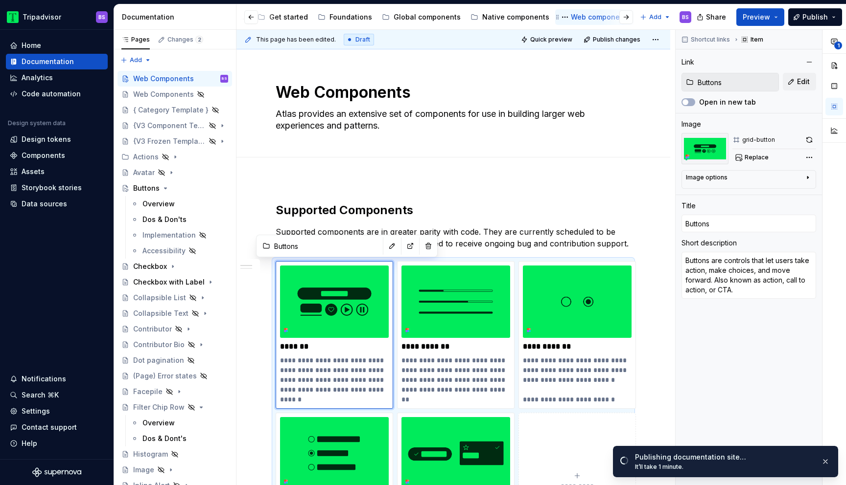
scroll to position [0, 66]
click at [375, 20] on div "Foundations" at bounding box center [375, 17] width 43 height 10
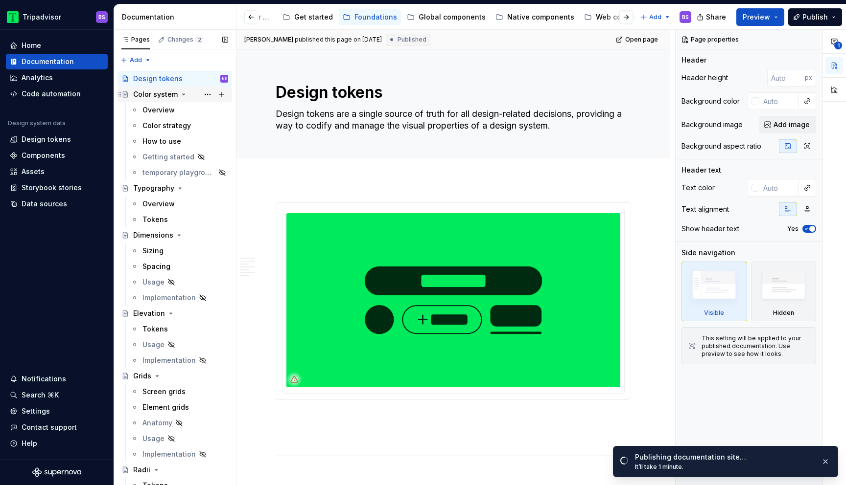
click at [172, 96] on div "Color system" at bounding box center [155, 95] width 45 height 10
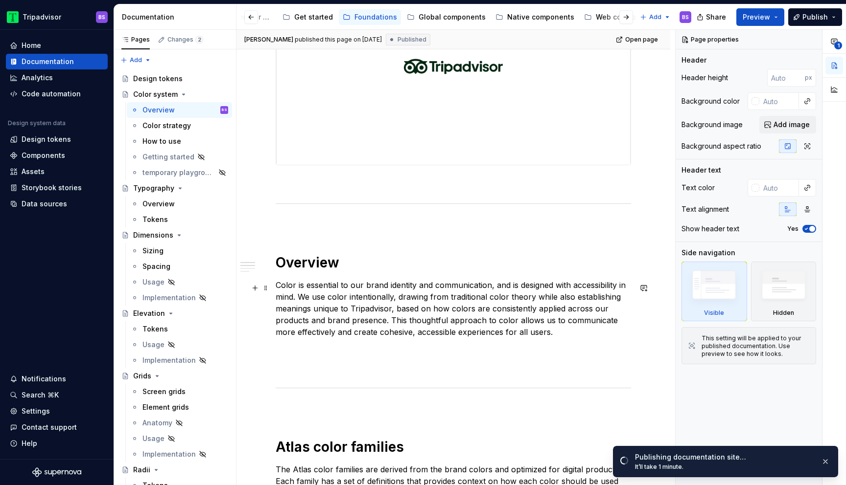
scroll to position [201, 0]
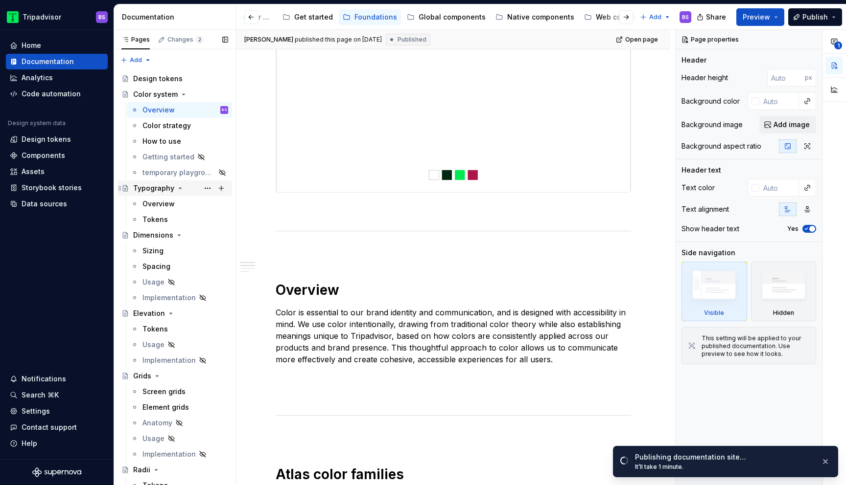
click at [166, 188] on div "Typography" at bounding box center [153, 189] width 41 height 10
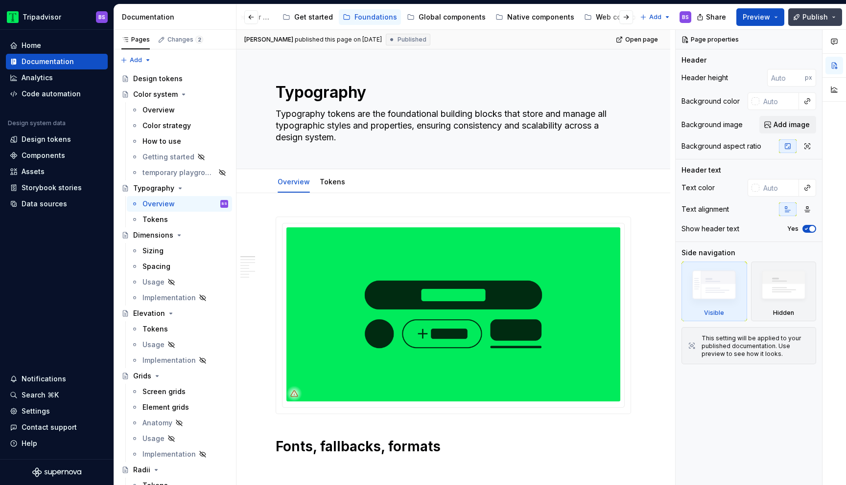
click at [803, 20] on button "Publish" at bounding box center [815, 17] width 54 height 18
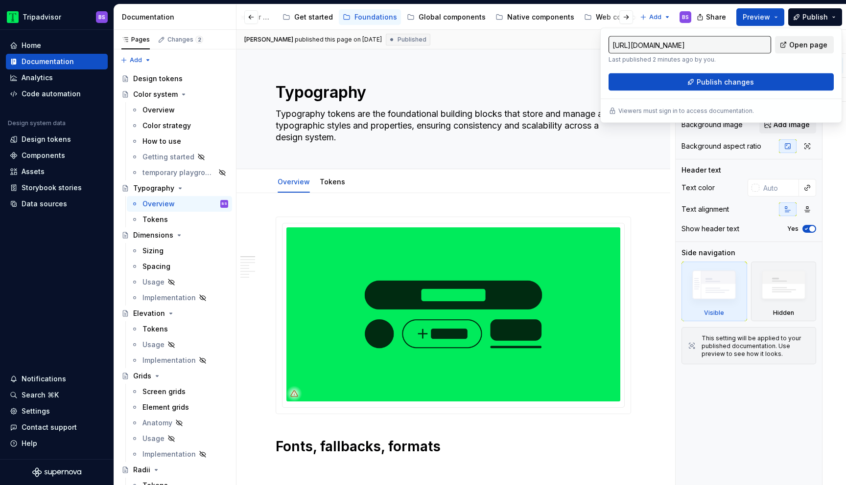
click at [802, 46] on span "Open page" at bounding box center [808, 45] width 38 height 10
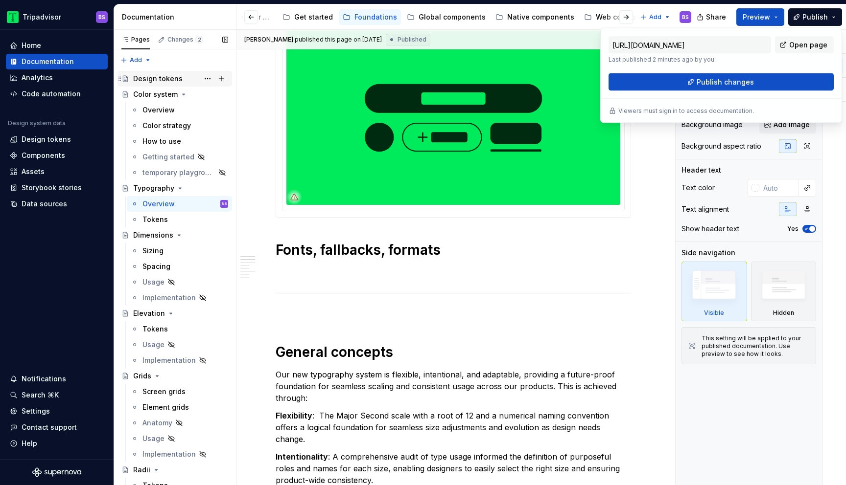
click at [178, 79] on div "Design tokens" at bounding box center [157, 79] width 49 height 10
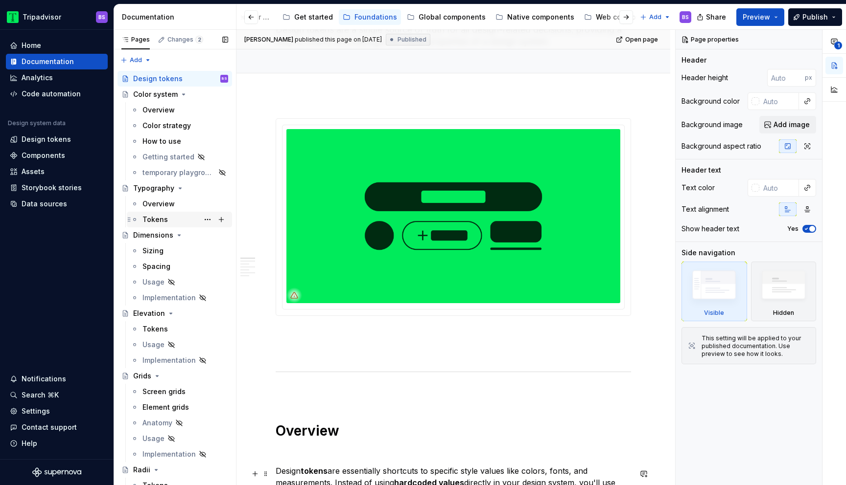
scroll to position [66, 0]
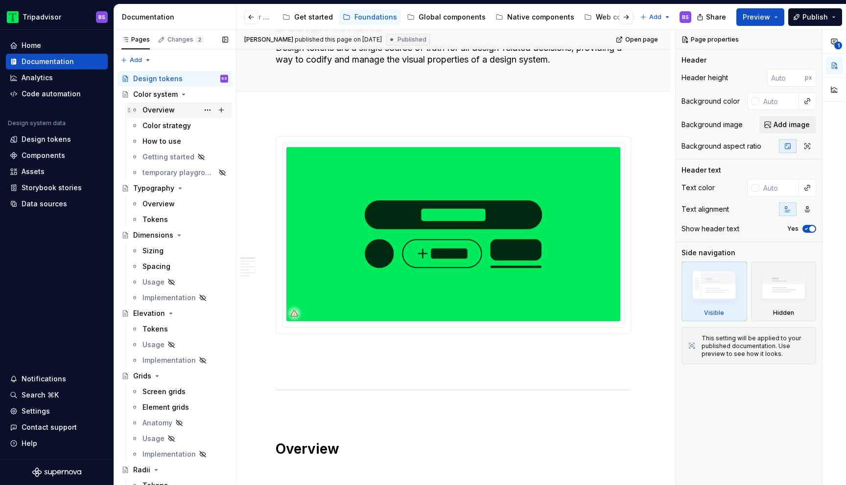
click at [166, 112] on div "Overview" at bounding box center [158, 110] width 32 height 10
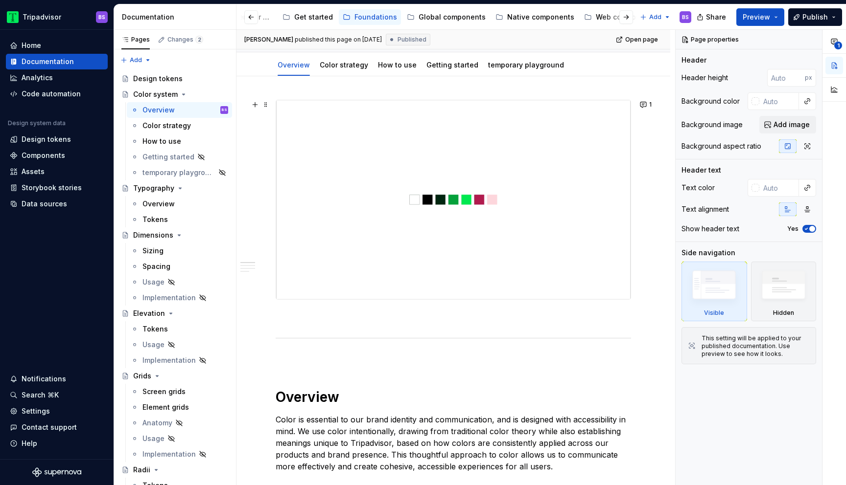
scroll to position [162, 0]
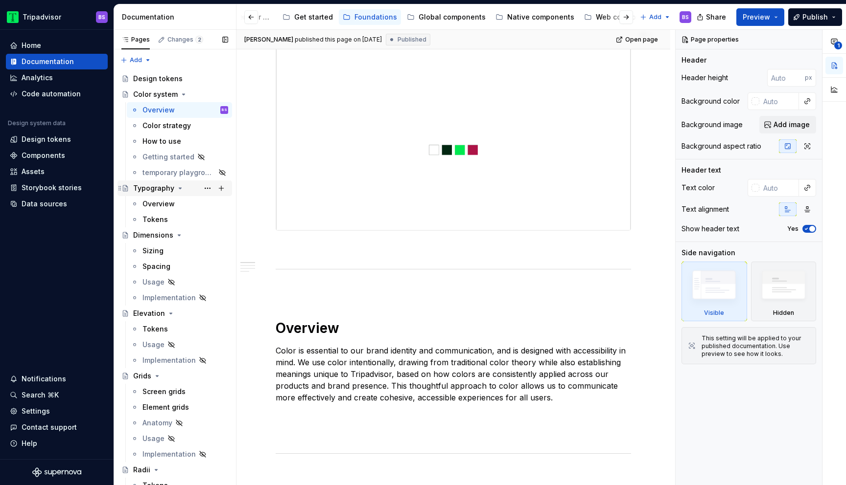
click at [152, 190] on div "Typography" at bounding box center [153, 189] width 41 height 10
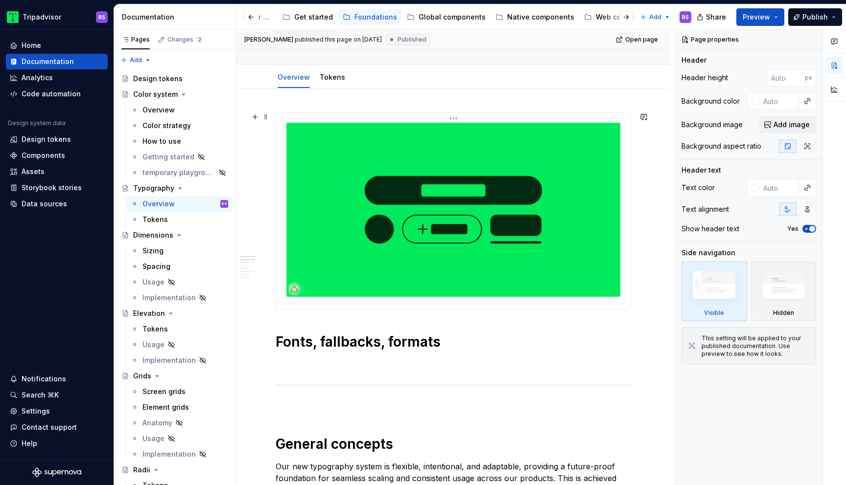
scroll to position [211, 0]
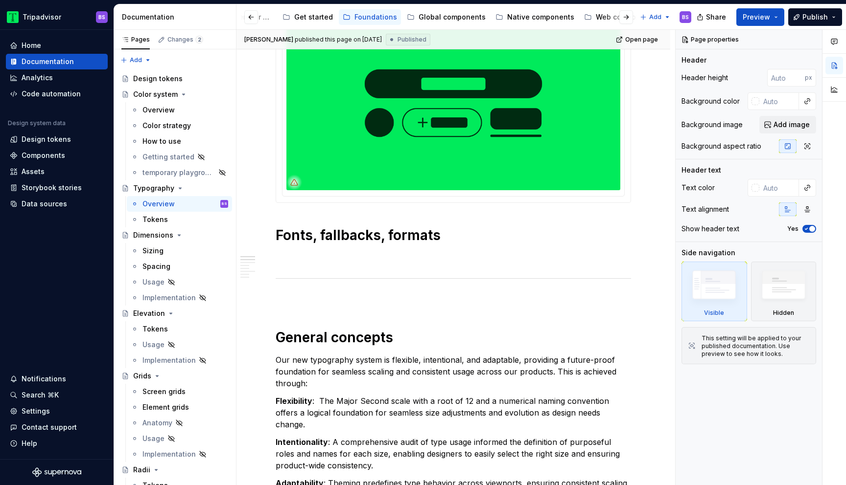
click at [498, 230] on h1 "Fonts, fallbacks, formats" at bounding box center [453, 236] width 355 height 18
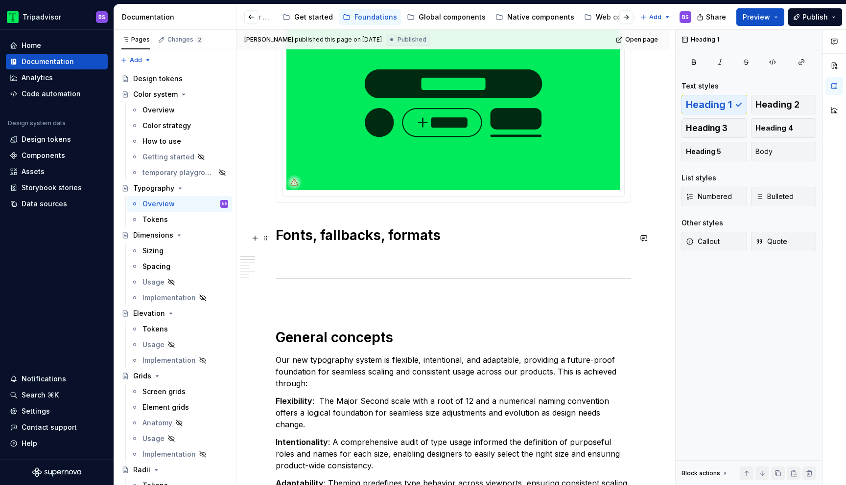
click at [266, 238] on span at bounding box center [266, 238] width 8 height 14
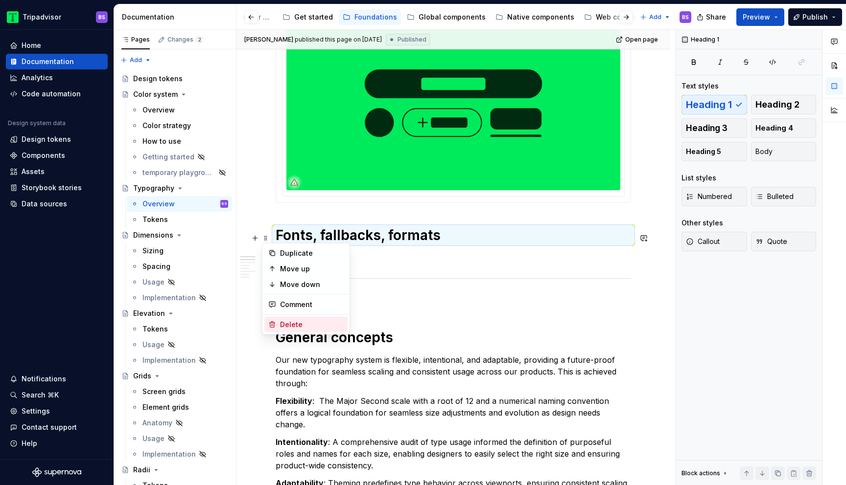
click at [290, 323] on div "Delete" at bounding box center [312, 325] width 64 height 10
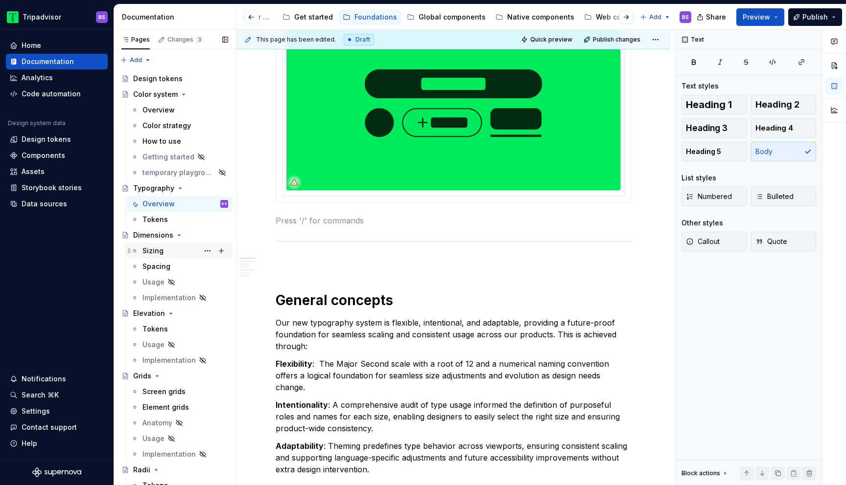
click at [188, 251] on div "Sizing" at bounding box center [185, 251] width 86 height 14
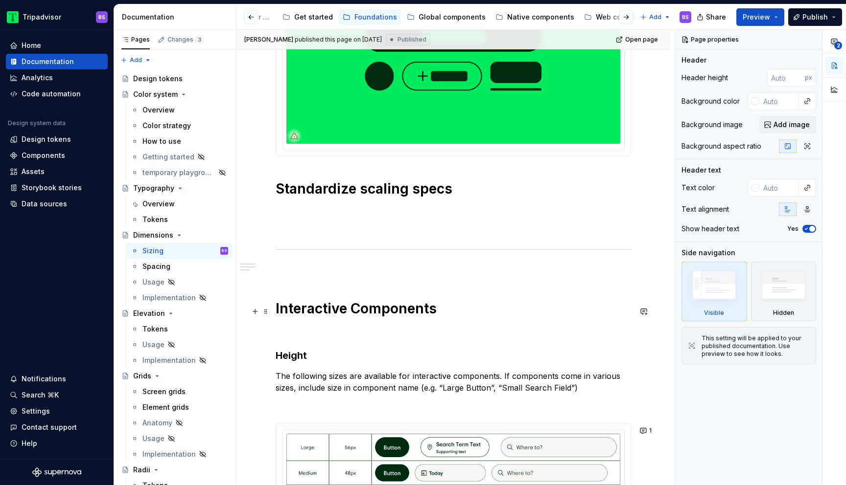
scroll to position [211, 0]
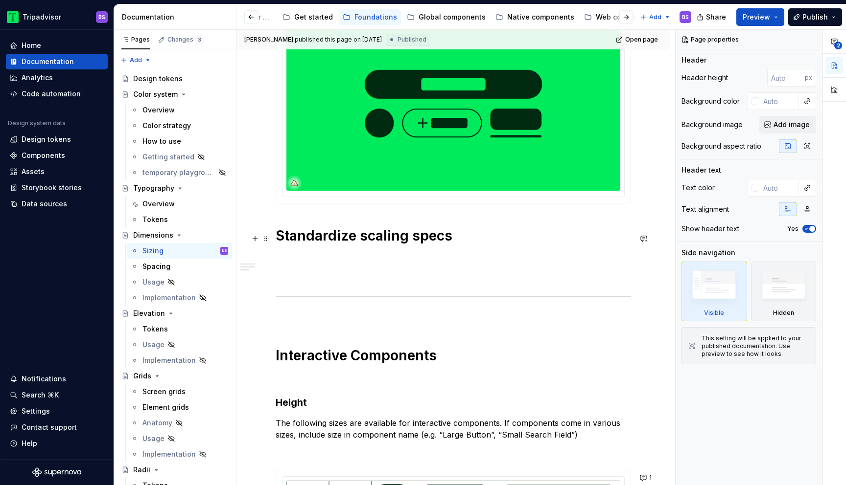
click at [481, 245] on h1 "Standardize scaling specs" at bounding box center [453, 236] width 355 height 18
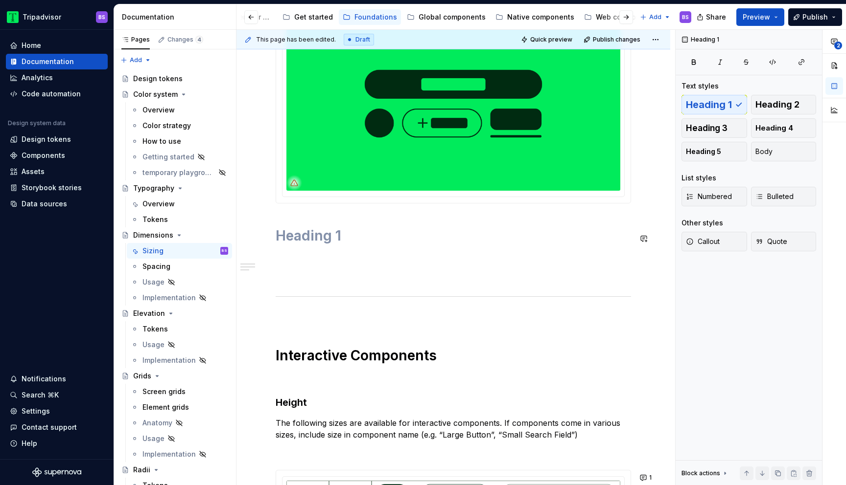
scroll to position [187, 0]
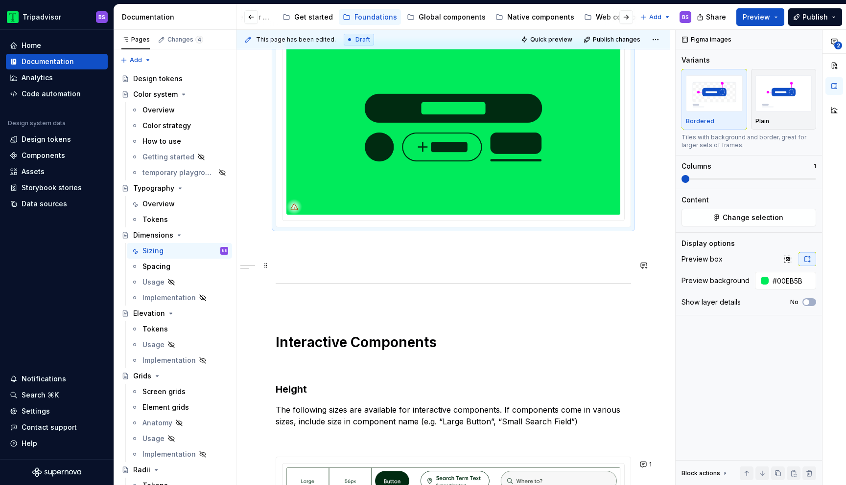
click at [382, 257] on div "Interactive Components Height The following sizes are available for interactive…" at bounding box center [453, 318] width 355 height 624
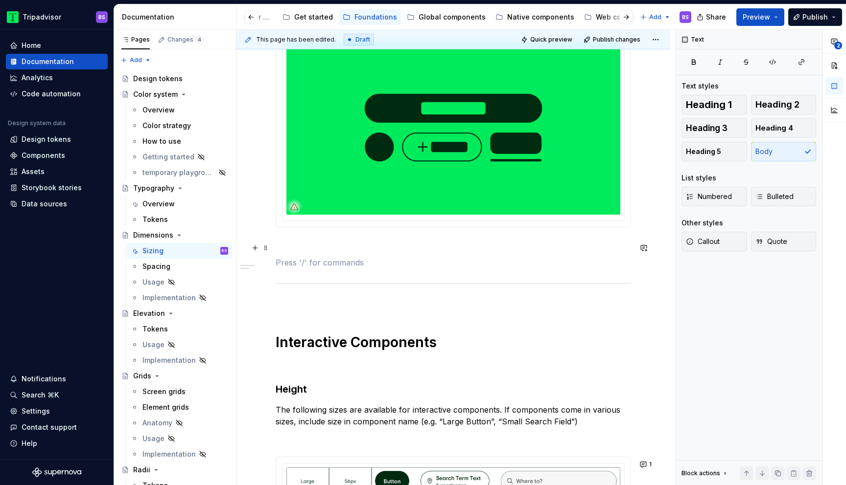
click at [287, 249] on p at bounding box center [453, 245] width 355 height 12
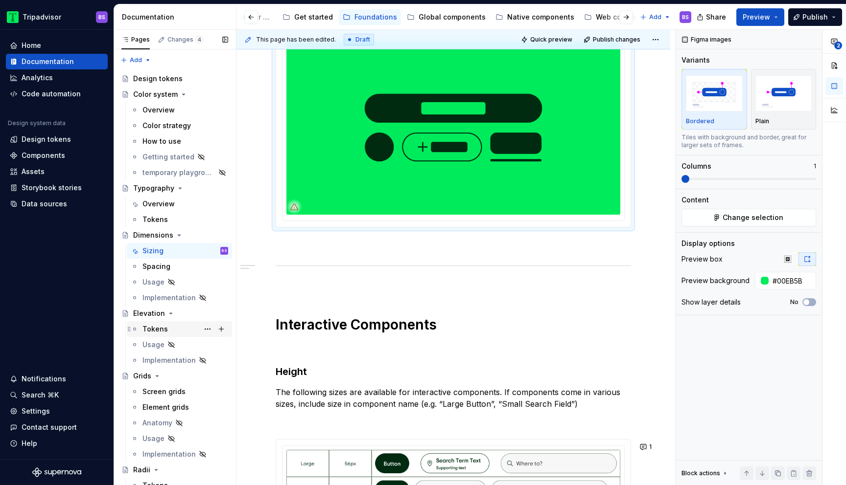
click at [174, 329] on div "Tokens" at bounding box center [185, 330] width 86 height 14
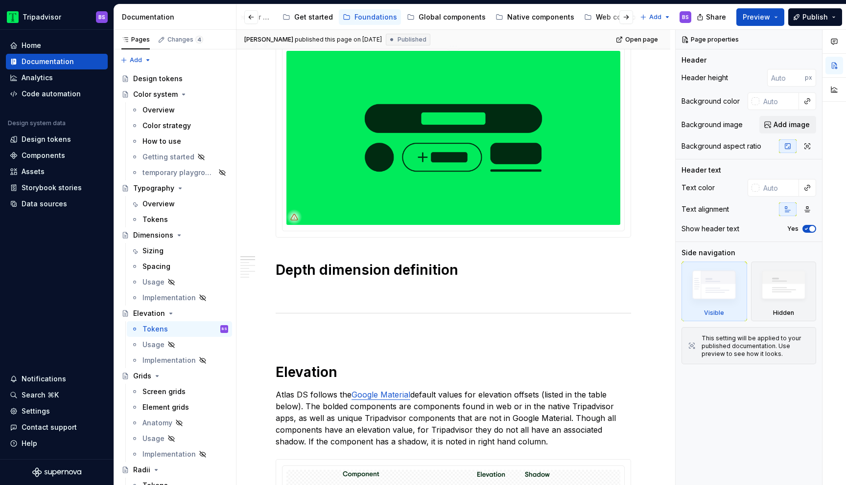
scroll to position [207, 0]
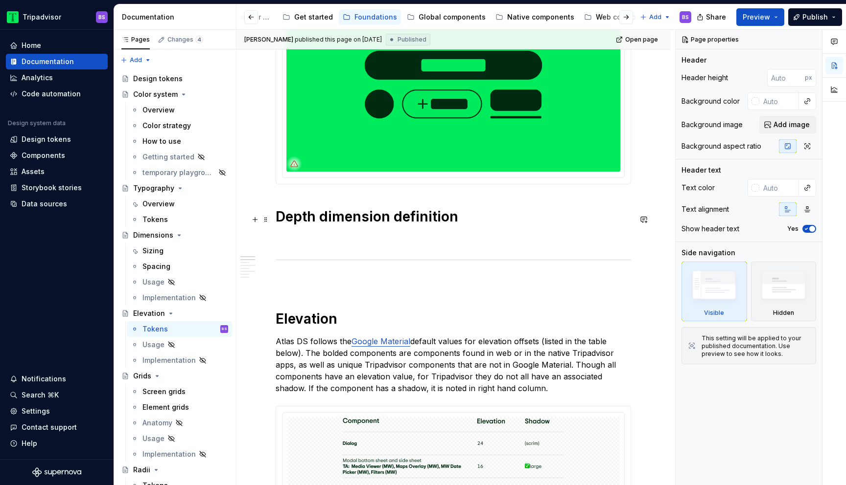
click at [491, 219] on h1 "Depth dimension definition" at bounding box center [453, 217] width 355 height 18
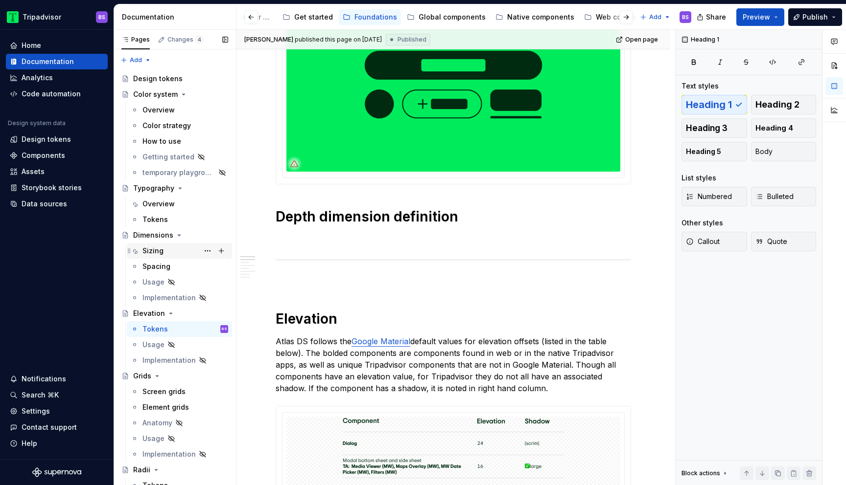
click at [169, 254] on div "Sizing" at bounding box center [185, 251] width 86 height 14
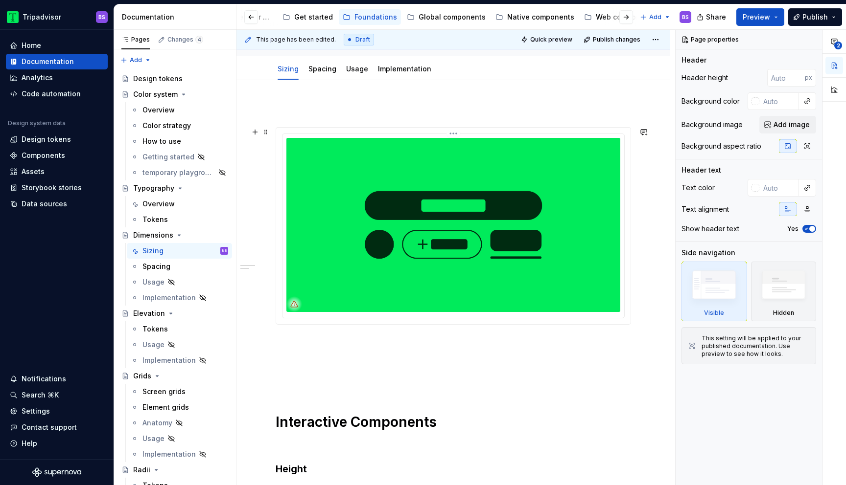
scroll to position [96, 0]
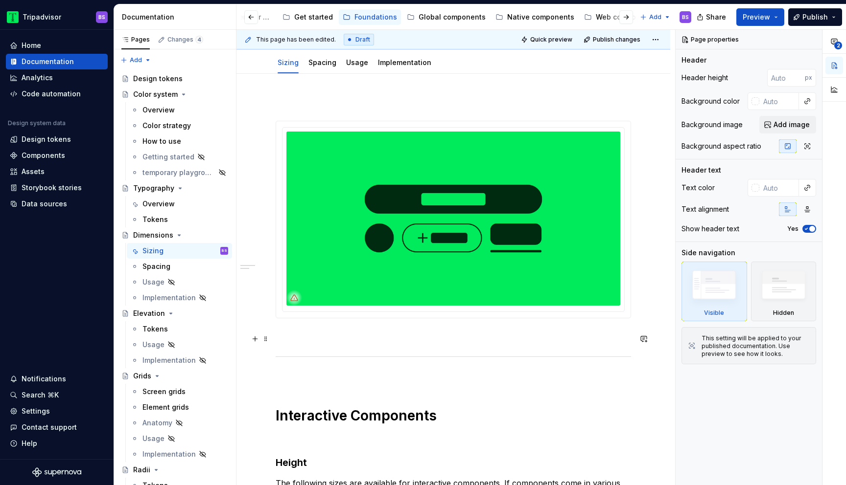
click at [363, 342] on p at bounding box center [453, 336] width 355 height 12
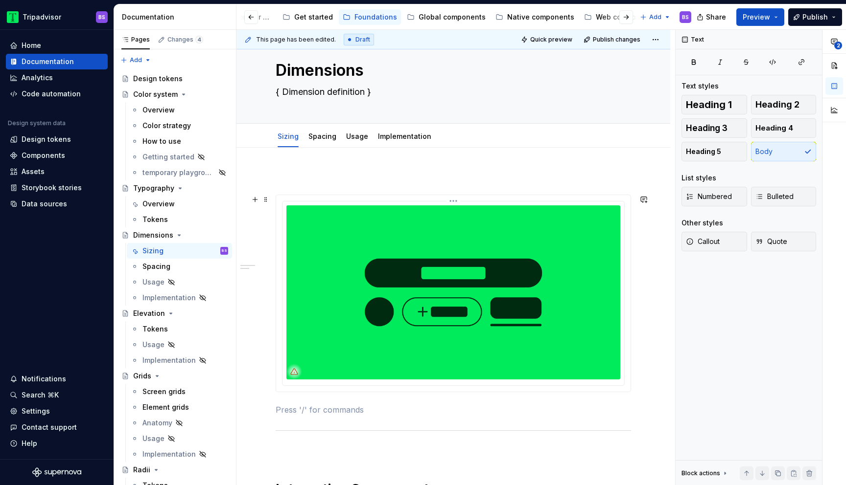
scroll to position [0, 0]
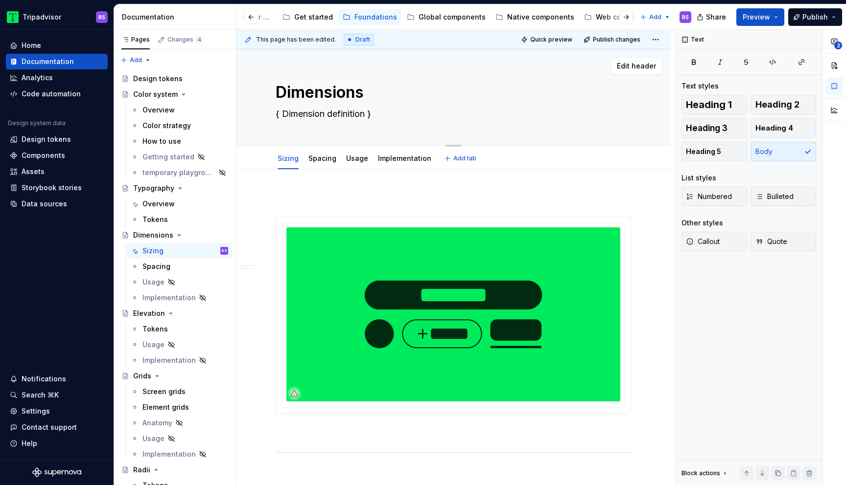
click at [321, 106] on textarea "{ Dimension definition }" at bounding box center [451, 114] width 355 height 16
click at [321, 115] on textarea "{ Dimension definition }" at bounding box center [451, 114] width 355 height 16
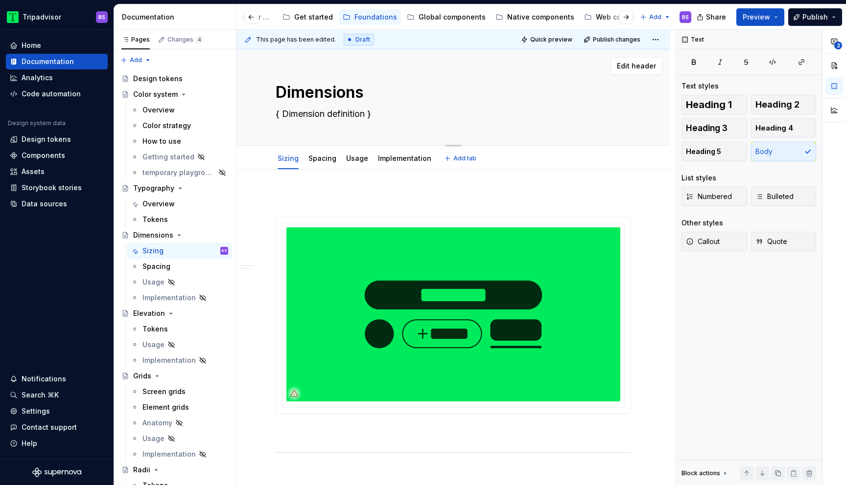
paste textarea "Standardize scaling specs"
type textarea "*"
type textarea "Standardize scaling specs"
type textarea "*"
type textarea "Standardized scaling specs"
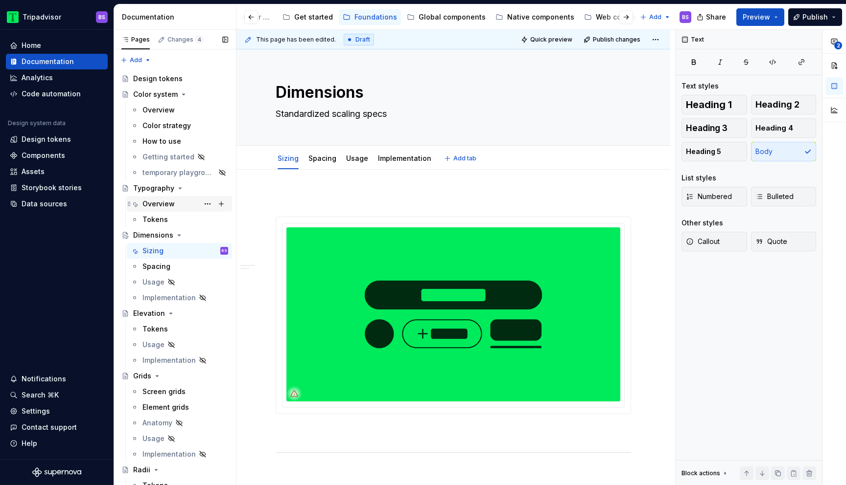
type textarea "*"
type textarea "Standardized scaling specs"
click at [166, 203] on div "Overview" at bounding box center [158, 204] width 32 height 10
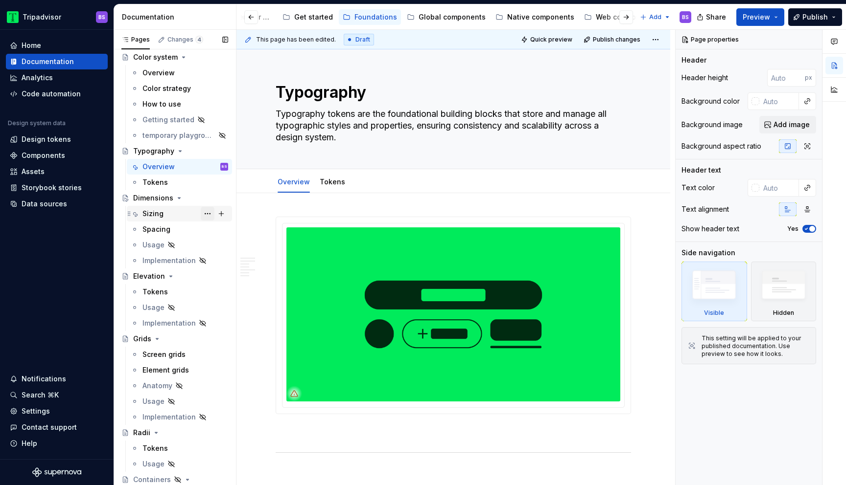
scroll to position [53, 0]
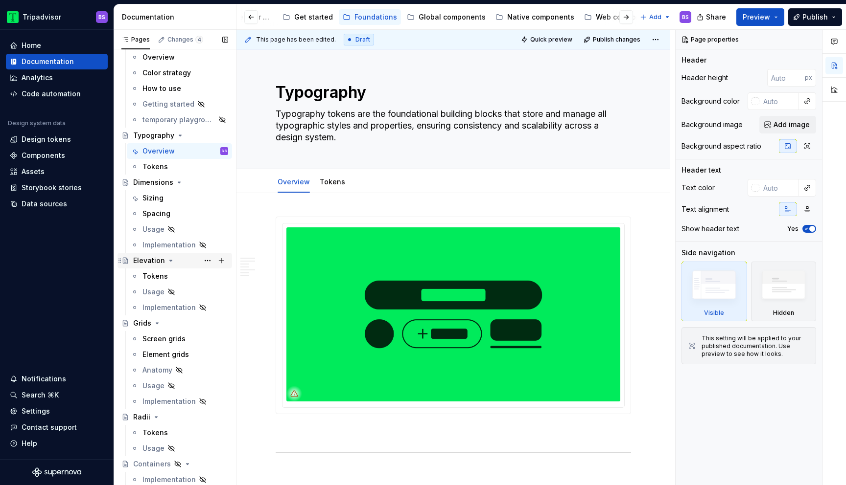
click at [188, 266] on div "Elevation" at bounding box center [180, 261] width 95 height 14
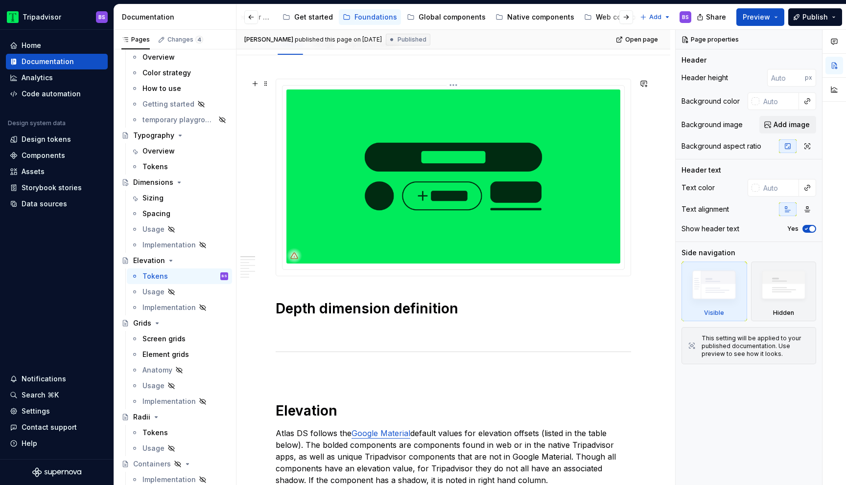
scroll to position [144, 0]
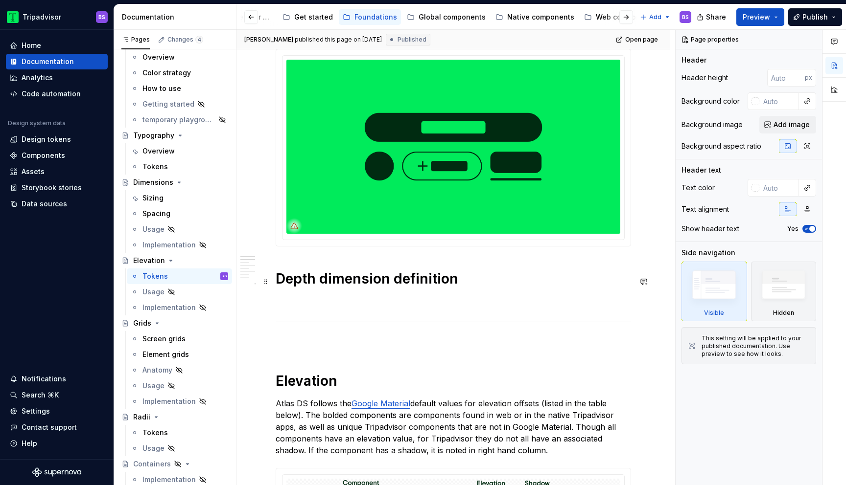
click at [484, 281] on h1 "Depth dimension definition" at bounding box center [453, 279] width 355 height 18
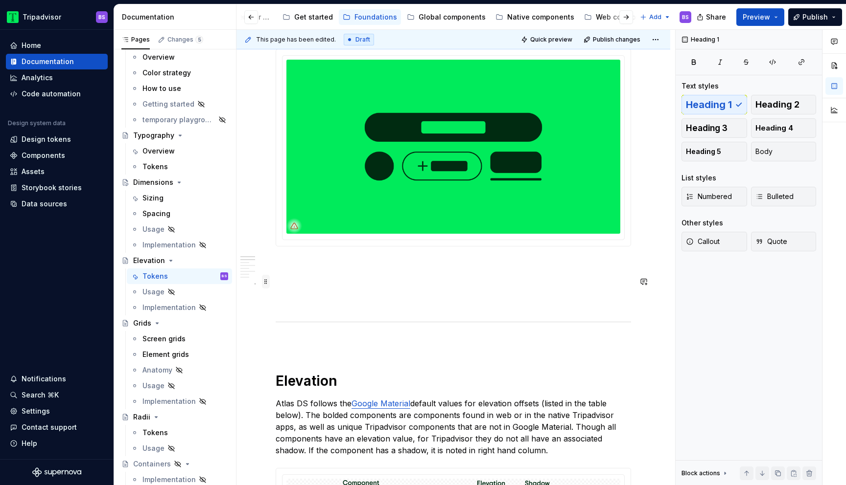
click at [266, 282] on span at bounding box center [266, 282] width 8 height 14
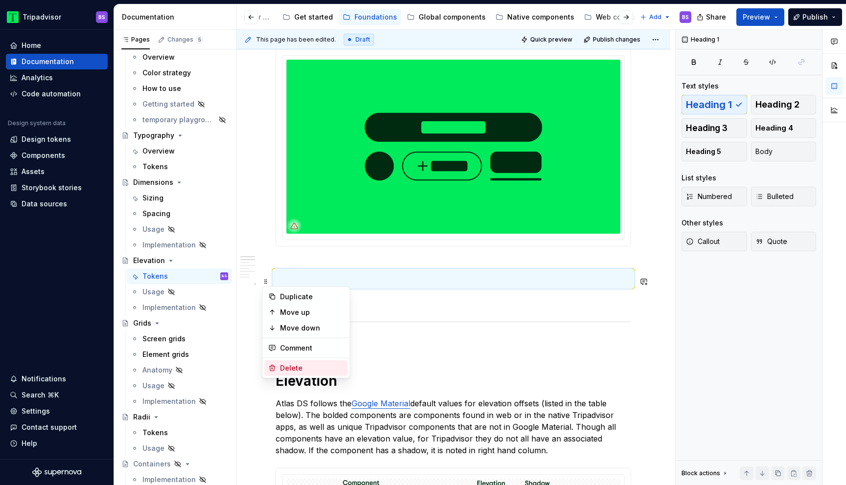
click at [299, 371] on div "Delete" at bounding box center [312, 369] width 64 height 10
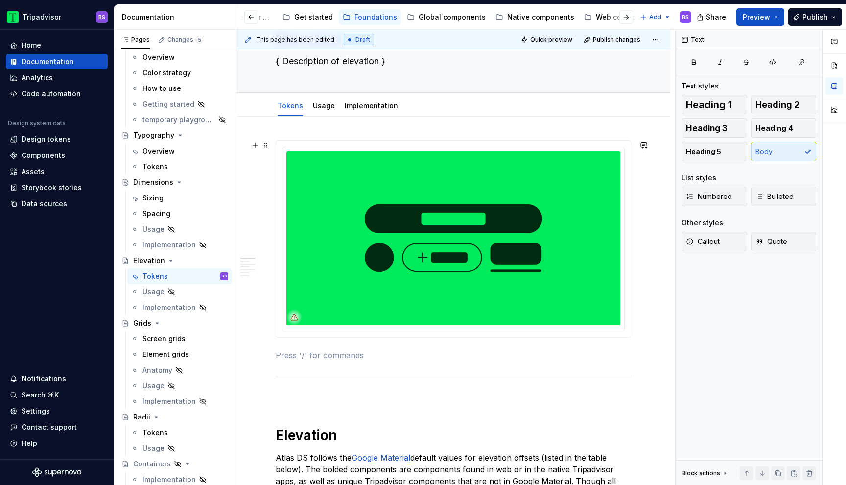
scroll to position [17, 0]
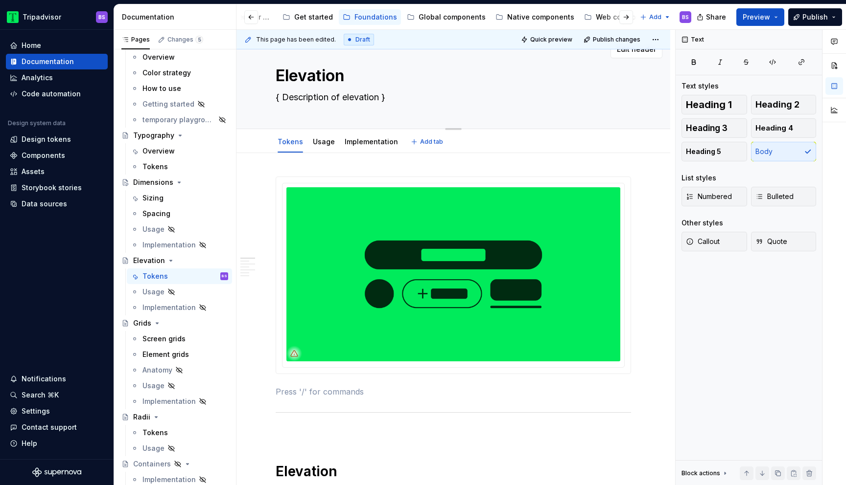
click at [339, 98] on textarea "{ Description of elevation }" at bounding box center [451, 98] width 355 height 16
paste textarea "Depth dimension definition"
type textarea "*"
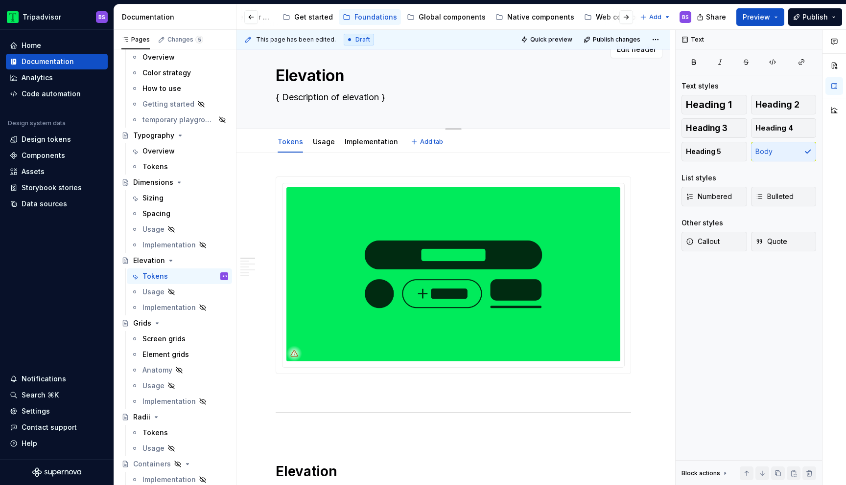
type textarea "Depth dimension definition"
type textarea "*"
type textarea "Depth dimension definition"
click at [156, 341] on div "Screen grids" at bounding box center [163, 339] width 43 height 10
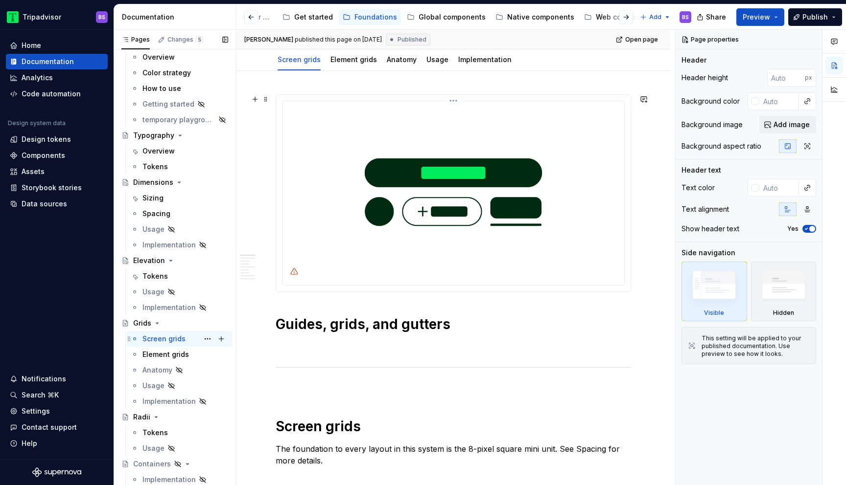
scroll to position [147, 0]
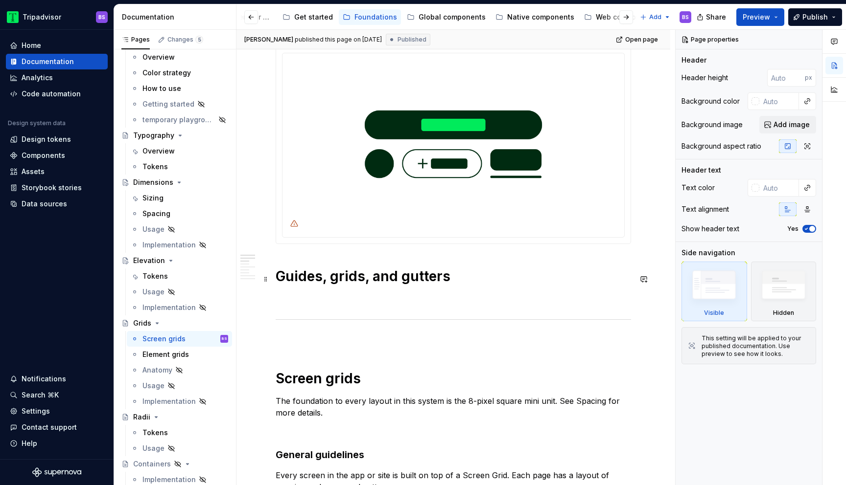
click at [480, 276] on h1 "Guides, grids, and gutters" at bounding box center [453, 277] width 355 height 18
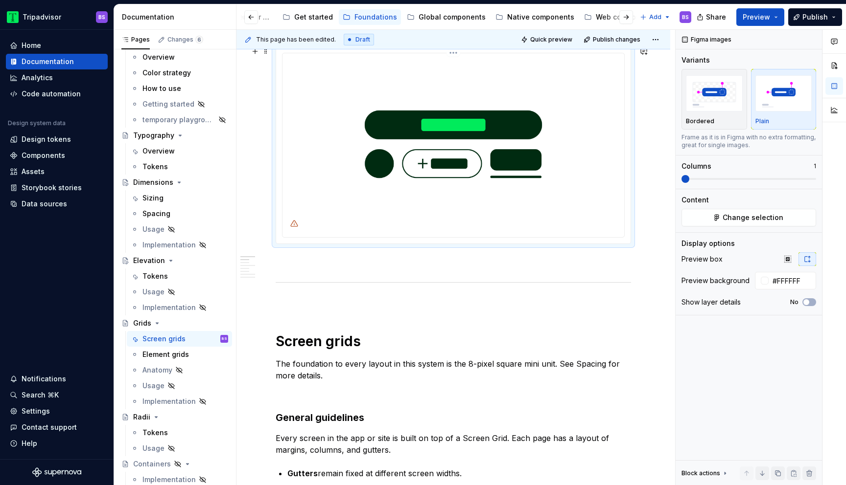
scroll to position [0, 0]
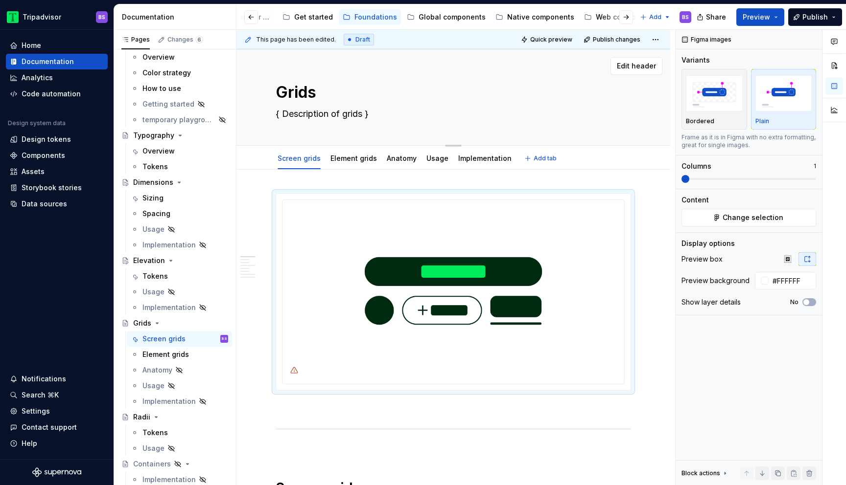
click at [350, 107] on textarea "{ Description of grids }" at bounding box center [451, 114] width 355 height 16
paste textarea "Guides, grids, and gutters"
type textarea "*"
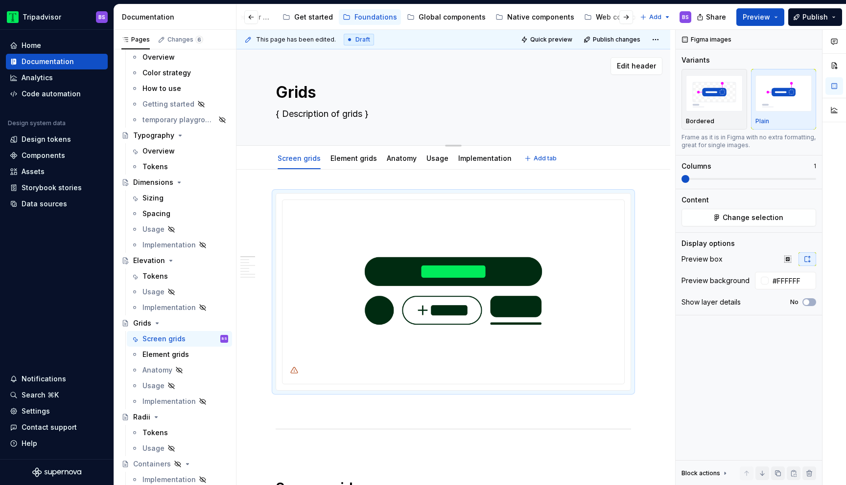
type textarea "Guides, grids, and gutters"
type textarea "*"
type textarea "Guides, grids, and gutters"
click at [157, 430] on div "Tokens" at bounding box center [154, 433] width 25 height 10
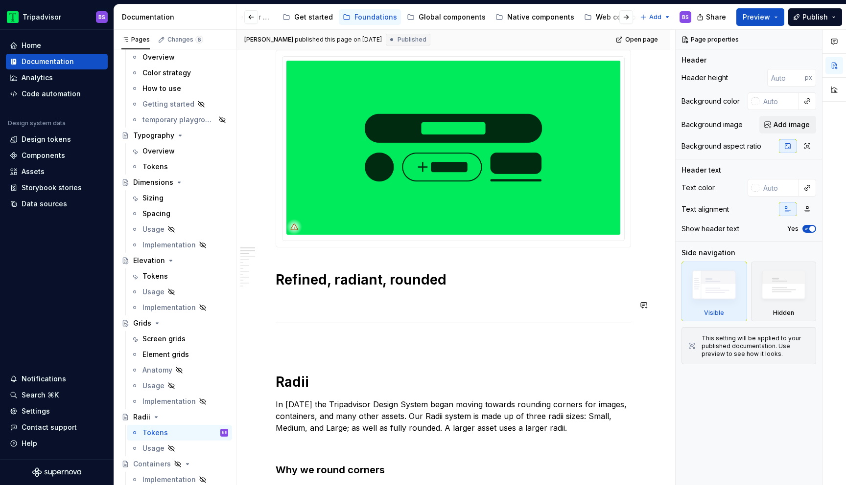
scroll to position [214, 0]
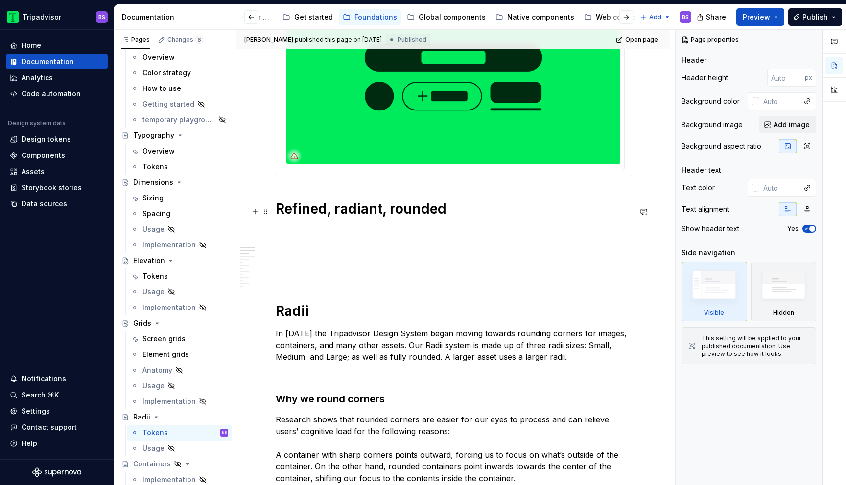
click at [474, 209] on h1 "Refined, radiant, rounded" at bounding box center [453, 209] width 355 height 18
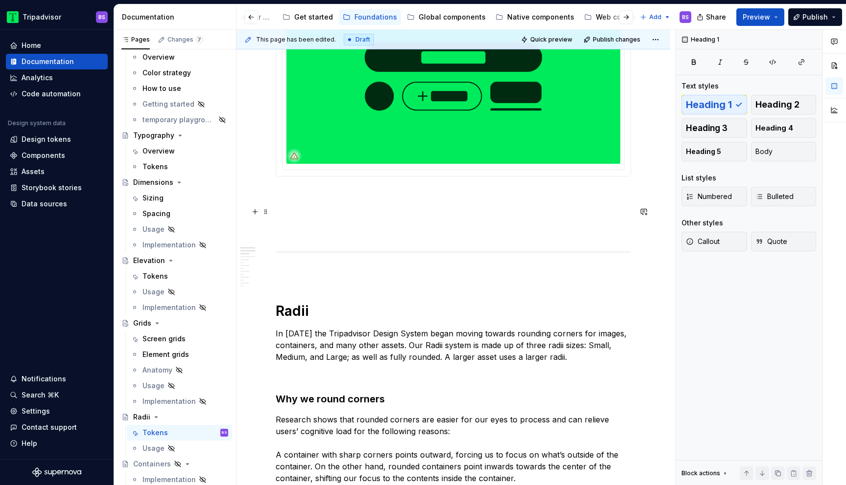
click at [268, 213] on span at bounding box center [266, 212] width 8 height 14
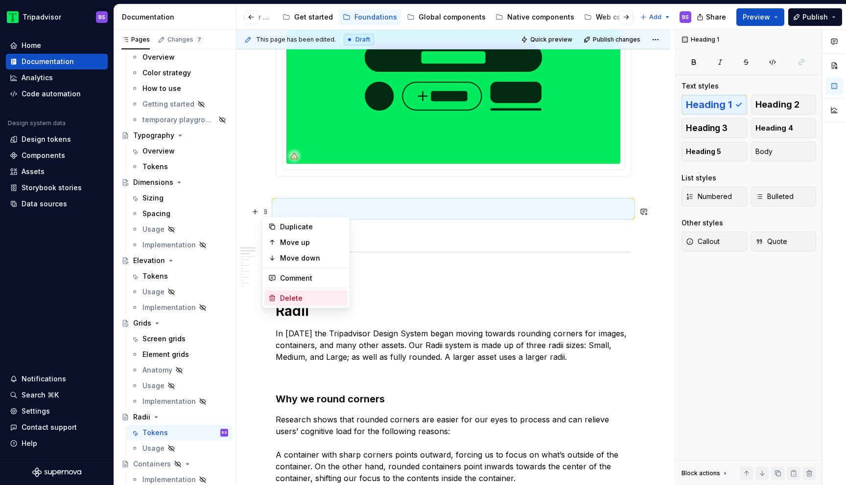
click at [291, 297] on div "Delete" at bounding box center [312, 299] width 64 height 10
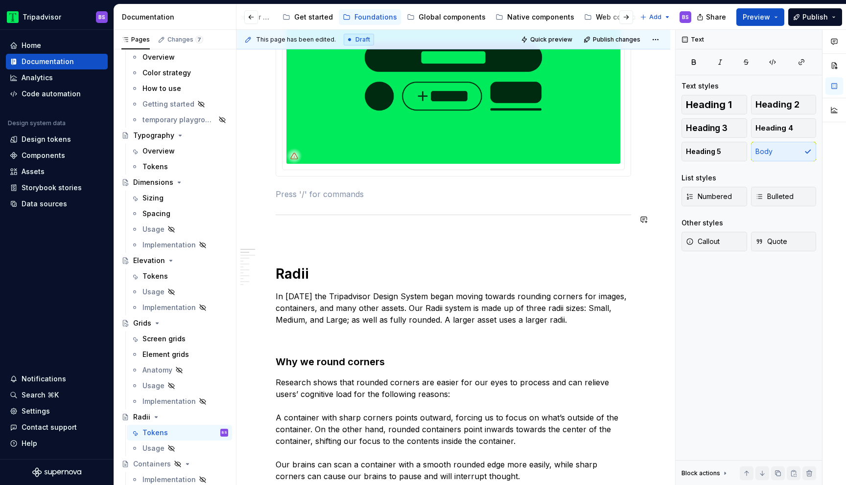
scroll to position [0, 0]
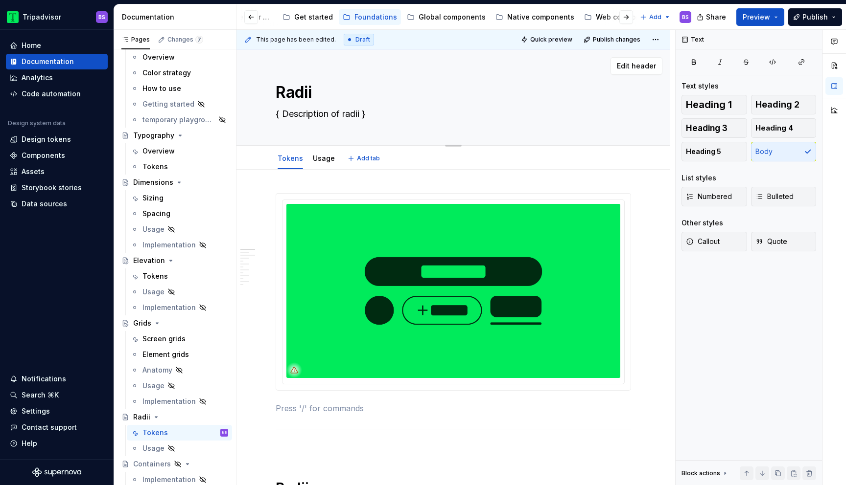
click at [378, 114] on textarea "{ Description of radii }" at bounding box center [451, 114] width 355 height 16
paste textarea "Refined, radiant, rounded"
type textarea "*"
type textarea "Refined, radiant, rounded"
type textarea "*"
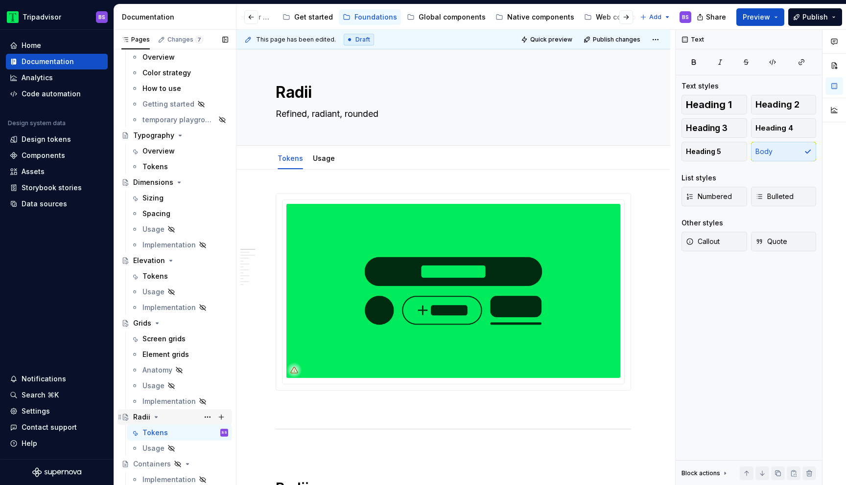
type textarea "Refined, radiant, rounded"
click at [153, 417] on icon "Page tree" at bounding box center [156, 418] width 8 height 8
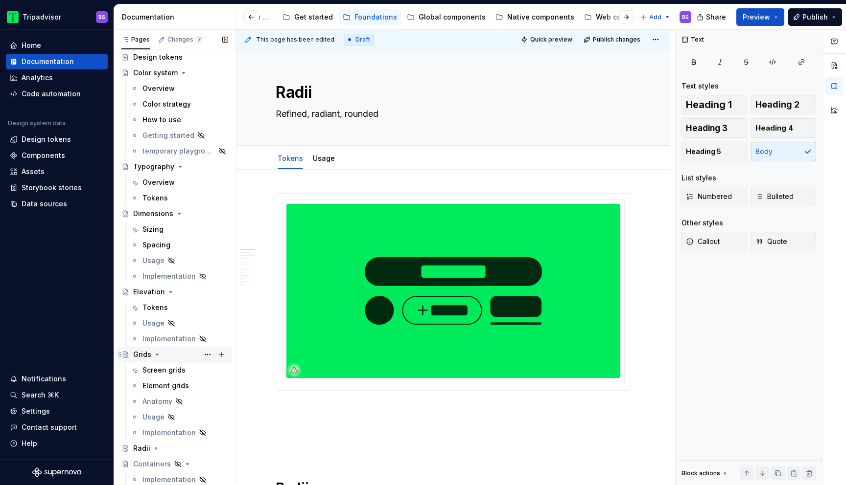
click at [160, 354] on icon "Page tree" at bounding box center [157, 355] width 8 height 8
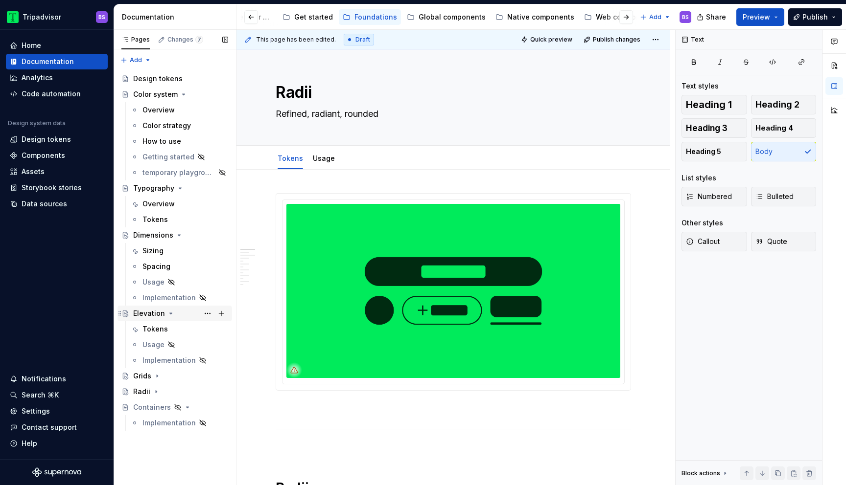
click at [167, 315] on icon "Page tree" at bounding box center [171, 314] width 8 height 8
click at [632, 46] on button "Publish changes" at bounding box center [612, 40] width 64 height 14
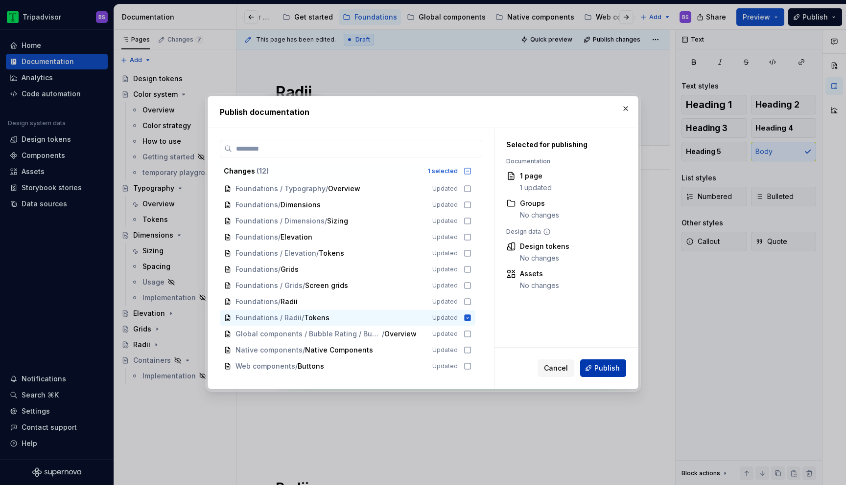
click at [597, 371] on span "Publish" at bounding box center [606, 369] width 25 height 10
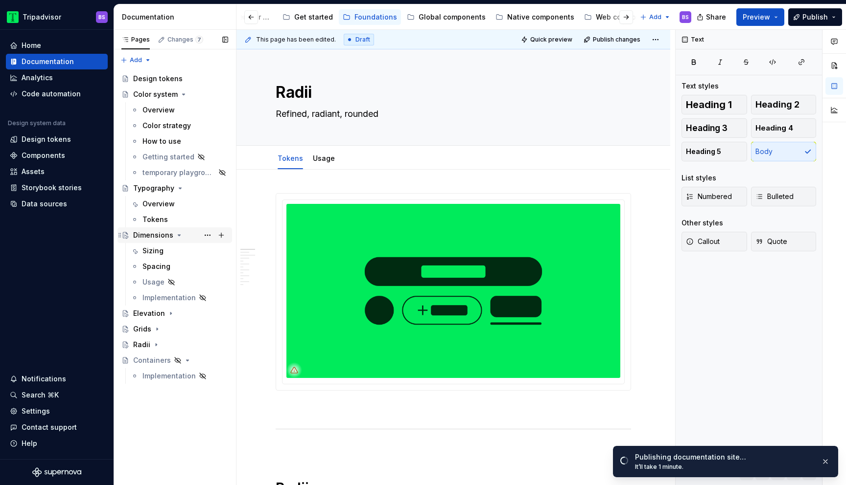
click at [176, 236] on icon "Page tree" at bounding box center [179, 235] width 8 height 8
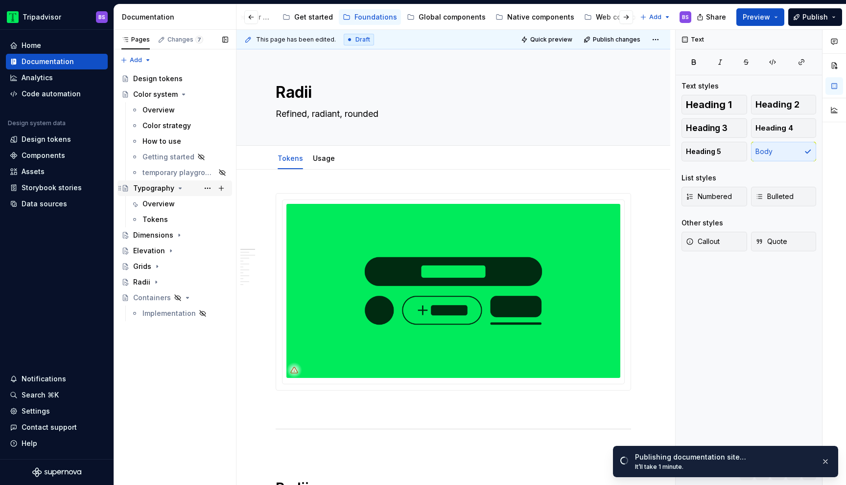
click at [176, 189] on icon "Page tree" at bounding box center [180, 189] width 8 height 8
click at [183, 96] on icon "Page tree" at bounding box center [184, 95] width 8 height 8
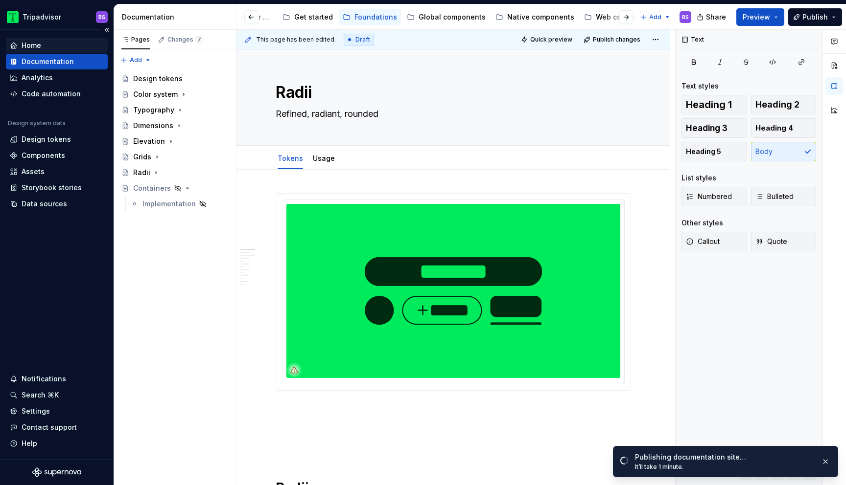
click at [42, 49] on div "Home" at bounding box center [57, 46] width 94 height 10
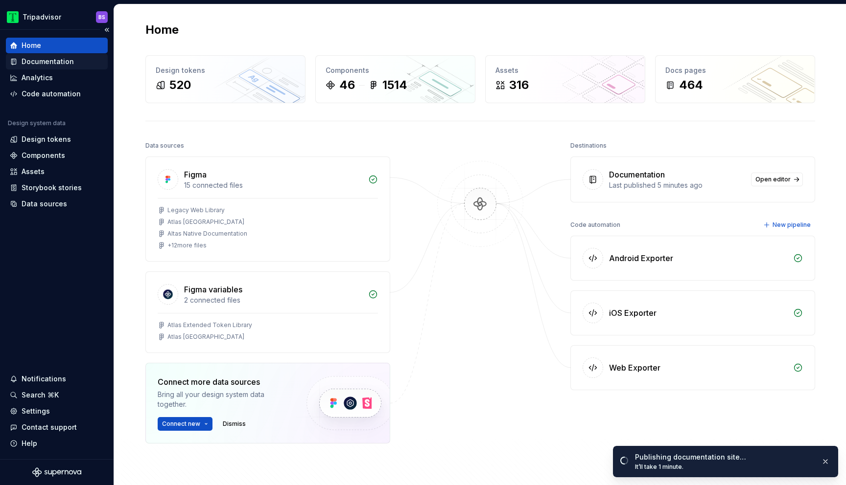
click at [46, 65] on div "Documentation" at bounding box center [48, 62] width 52 height 10
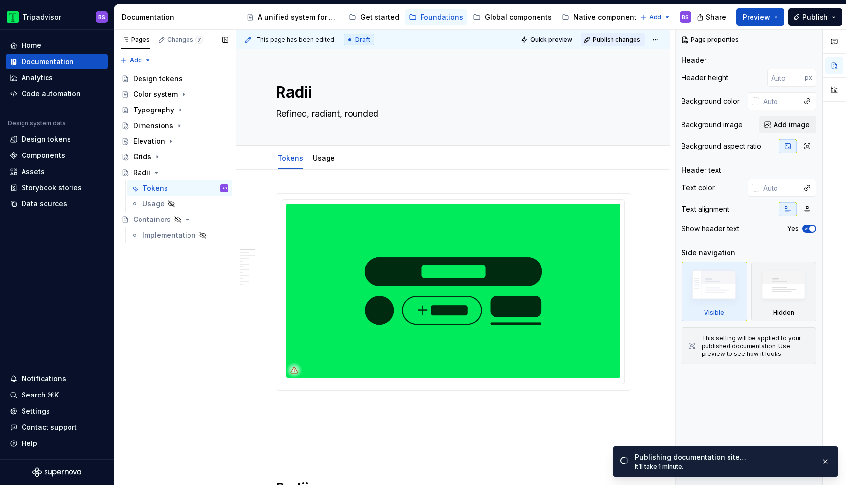
click at [633, 37] on span "Publish changes" at bounding box center [616, 40] width 47 height 8
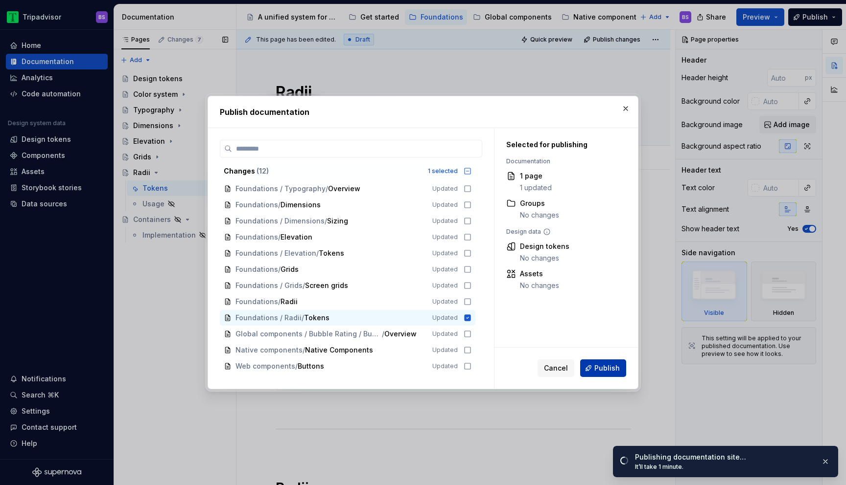
click at [596, 370] on span "Publish" at bounding box center [606, 369] width 25 height 10
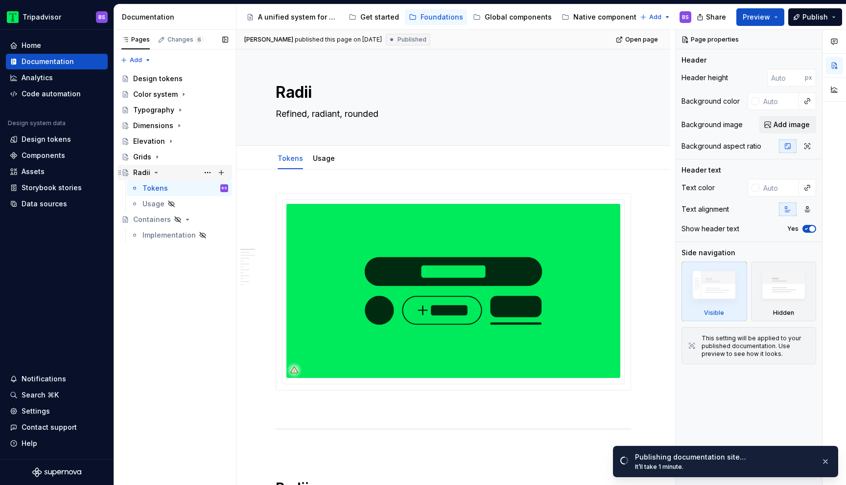
click at [155, 173] on icon "Page tree" at bounding box center [156, 172] width 2 height 1
click at [188, 189] on icon "Page tree" at bounding box center [188, 189] width 8 height 8
click at [35, 60] on div "Documentation" at bounding box center [48, 62] width 52 height 10
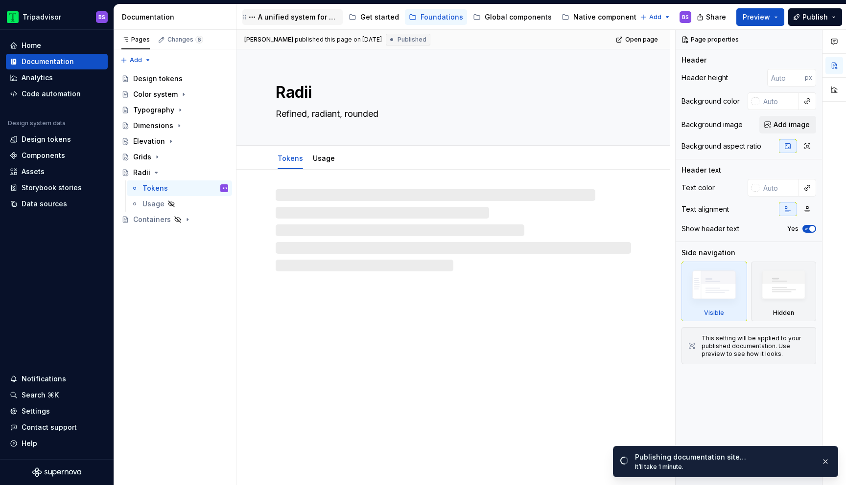
click at [303, 18] on div "A unified system for every journey." at bounding box center [298, 17] width 81 height 10
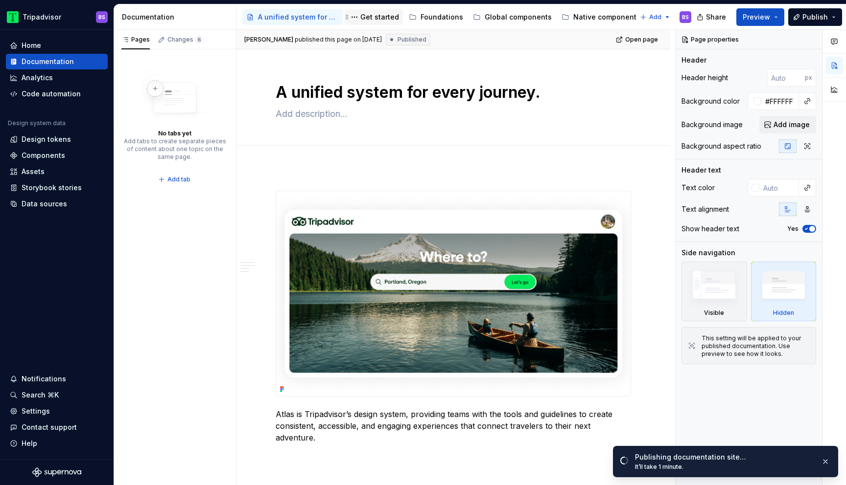
click at [385, 20] on div "Get started" at bounding box center [379, 17] width 39 height 10
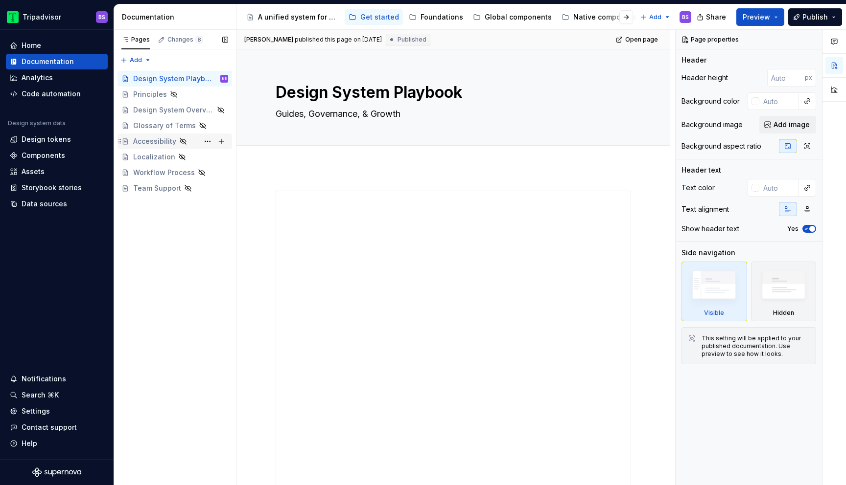
type textarea "*"
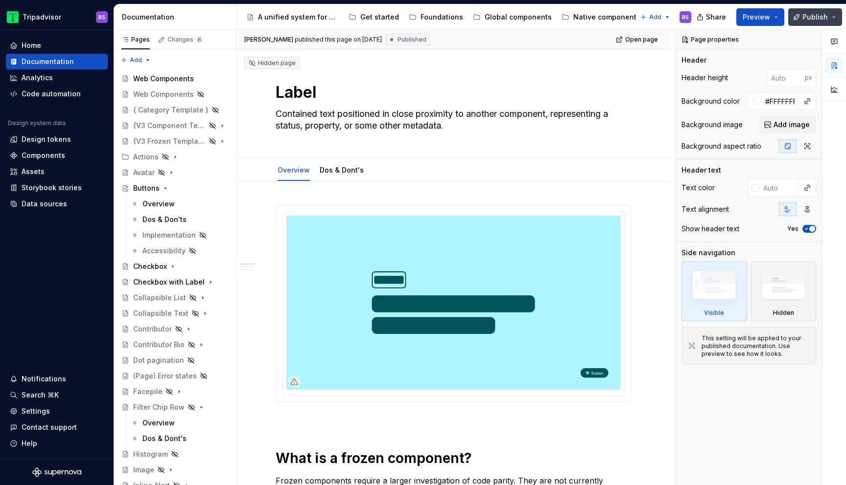
click at [835, 20] on button "Publish" at bounding box center [815, 17] width 54 height 18
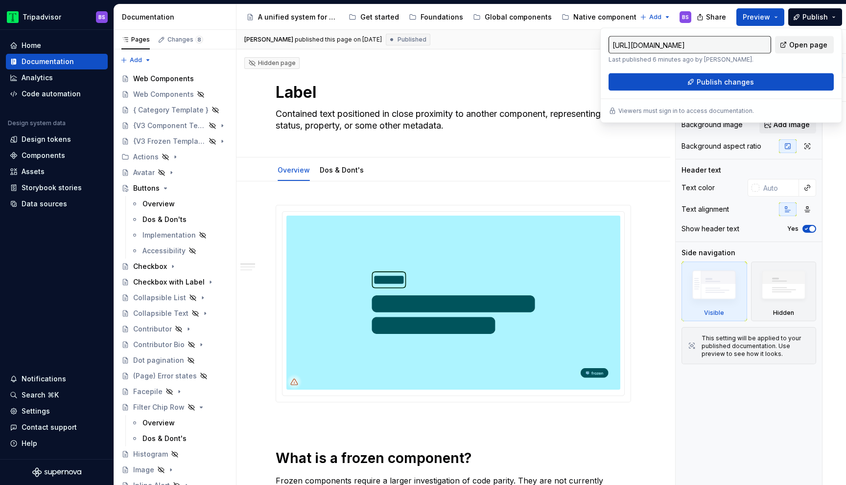
click at [809, 45] on span "Open page" at bounding box center [808, 45] width 38 height 10
click at [589, 15] on div "Native components" at bounding box center [606, 17] width 67 height 10
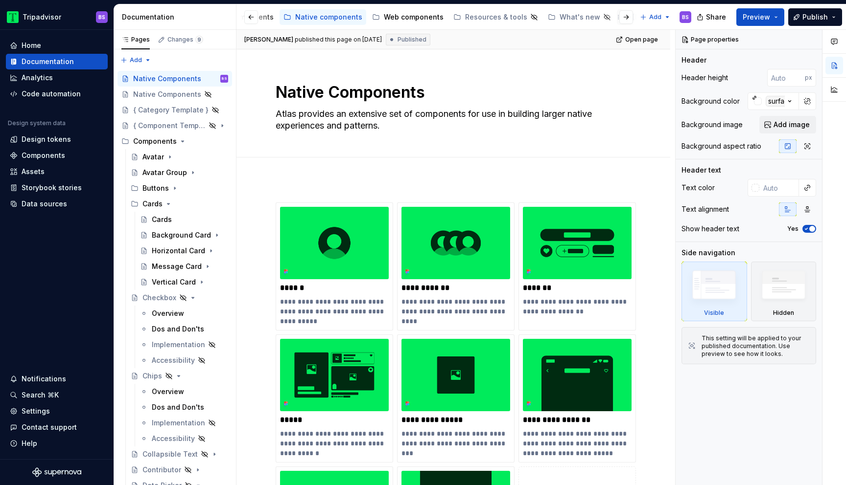
scroll to position [0, 277]
click at [405, 20] on div "Web components" at bounding box center [415, 17] width 60 height 10
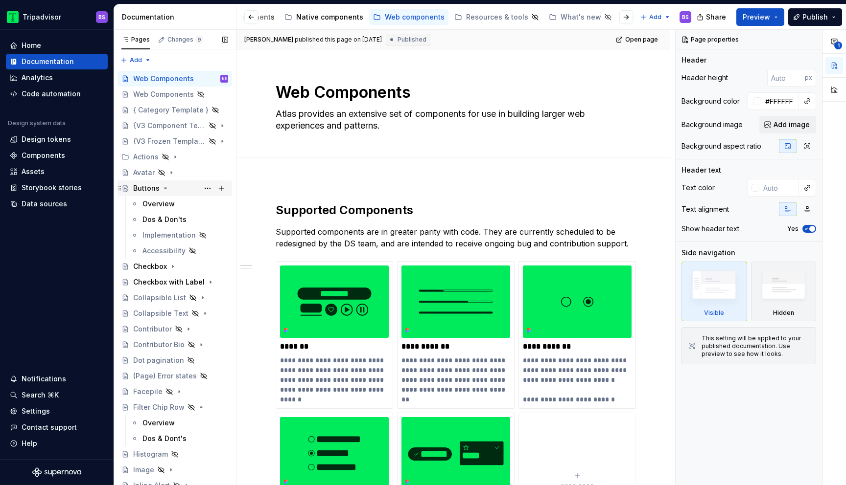
click at [181, 188] on div "Buttons" at bounding box center [180, 189] width 95 height 14
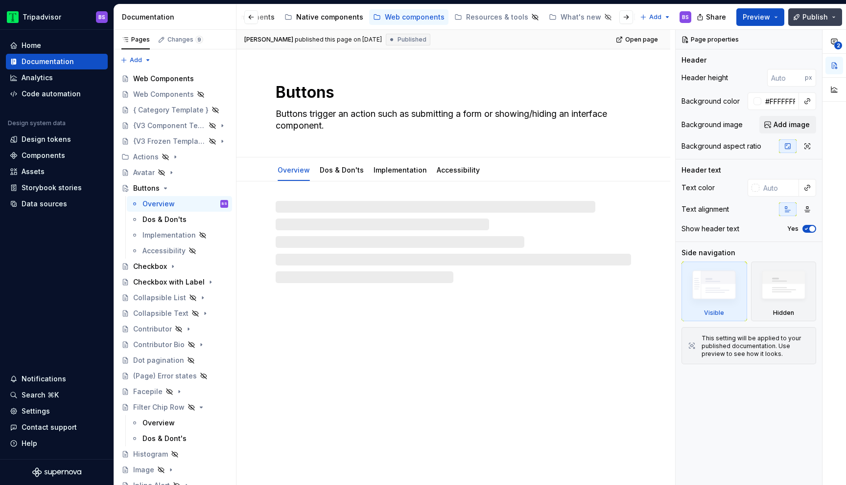
click at [820, 21] on span "Publish" at bounding box center [814, 17] width 25 height 10
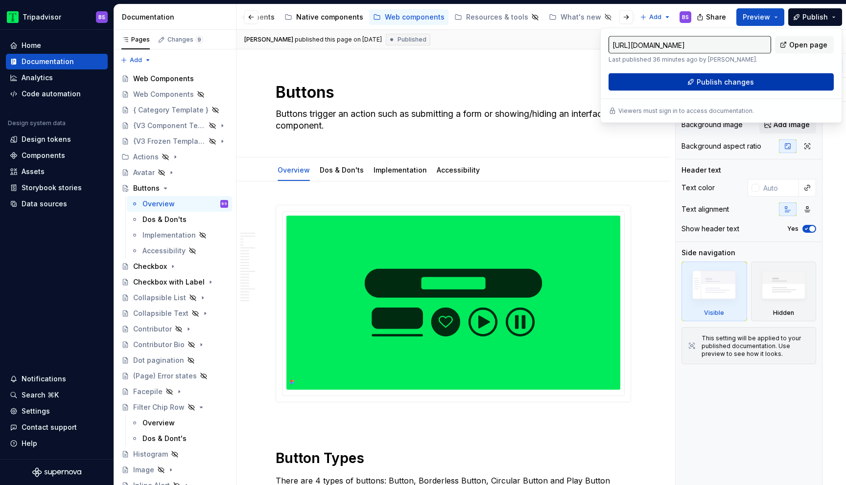
click at [728, 84] on span "Publish changes" at bounding box center [724, 82] width 57 height 10
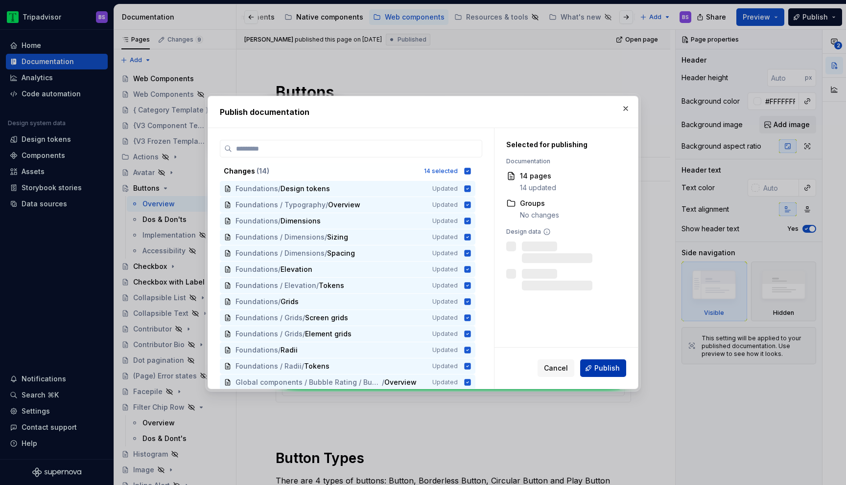
click at [595, 367] on button "Publish" at bounding box center [603, 369] width 46 height 18
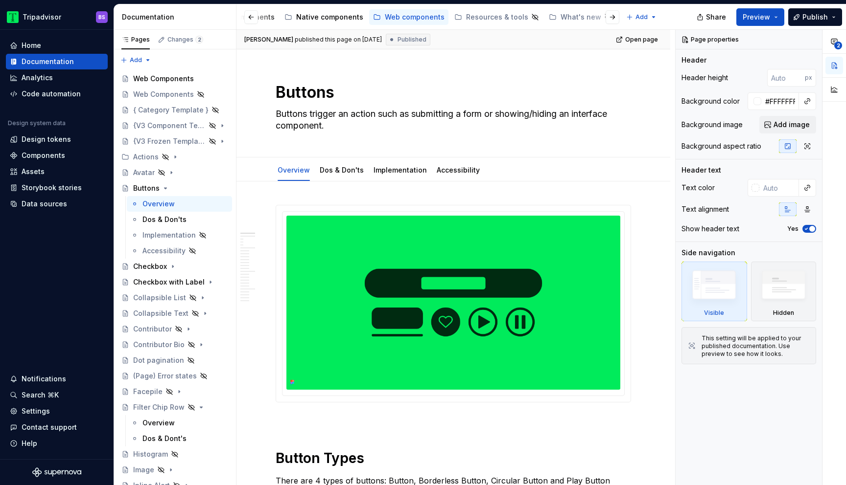
type textarea "*"
